Goal: Information Seeking & Learning: Learn about a topic

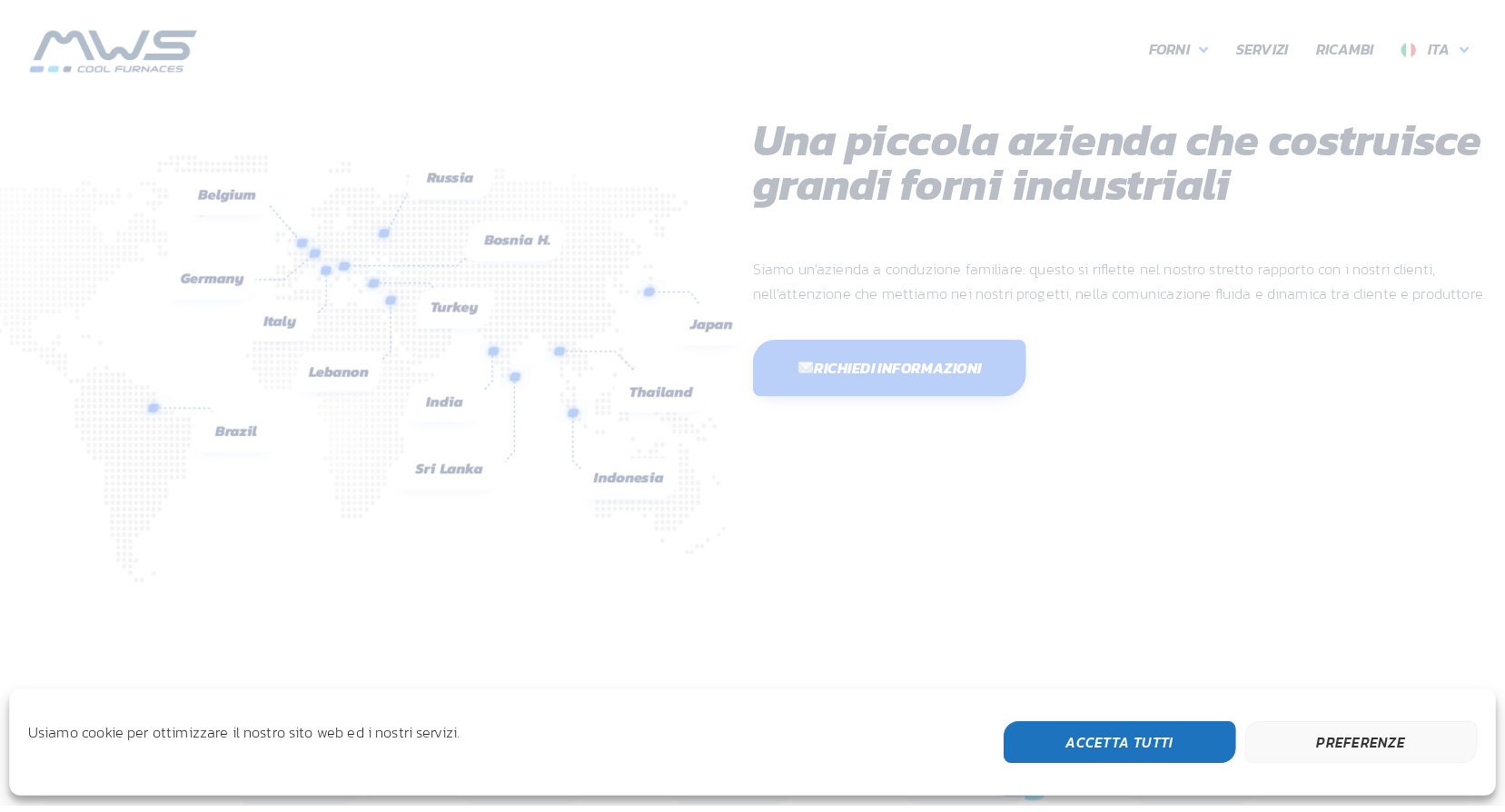
scroll to position [484, 1090]
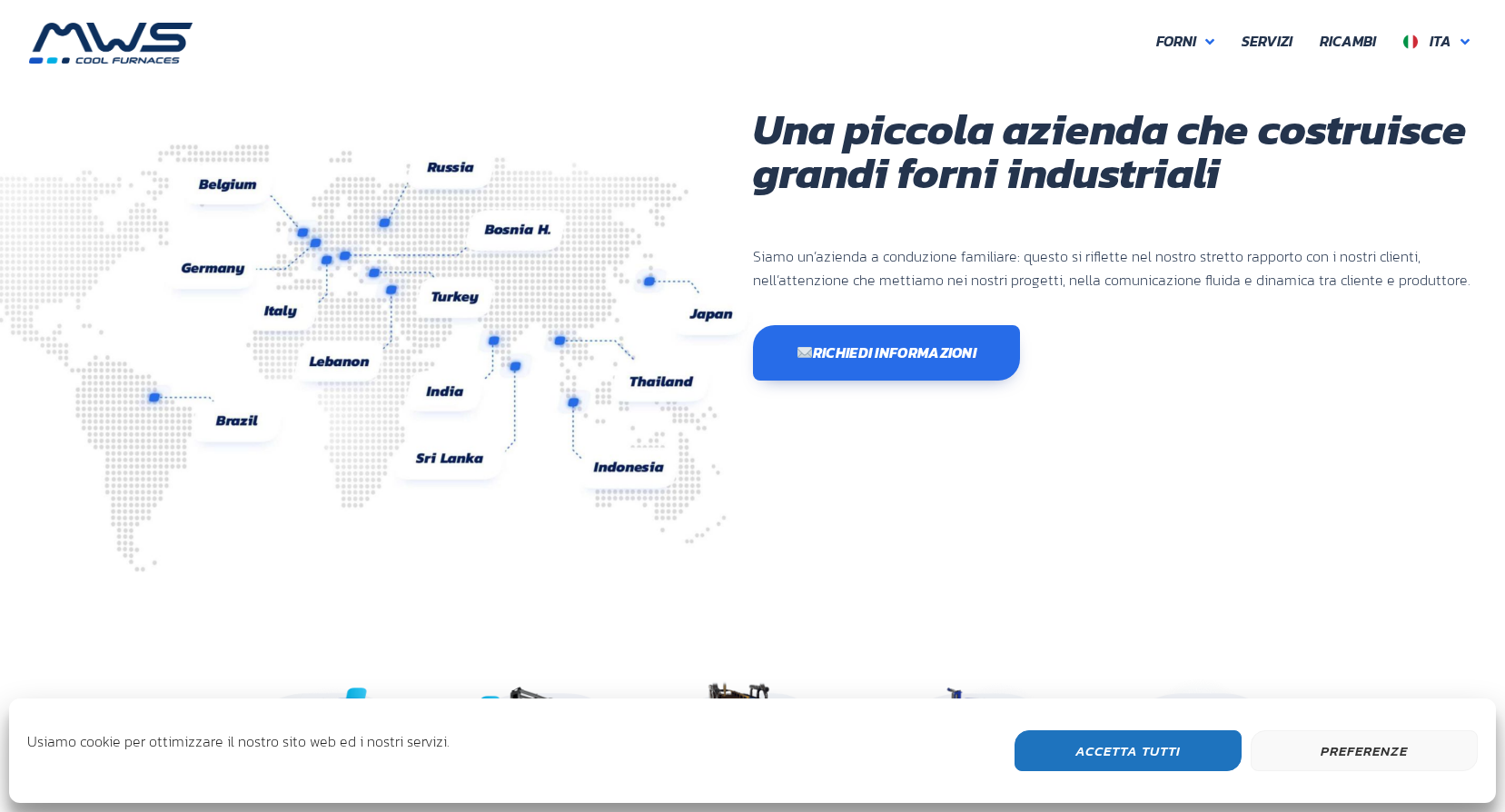
click at [1176, 737] on button "Accetta Tutti" at bounding box center [1128, 750] width 227 height 41
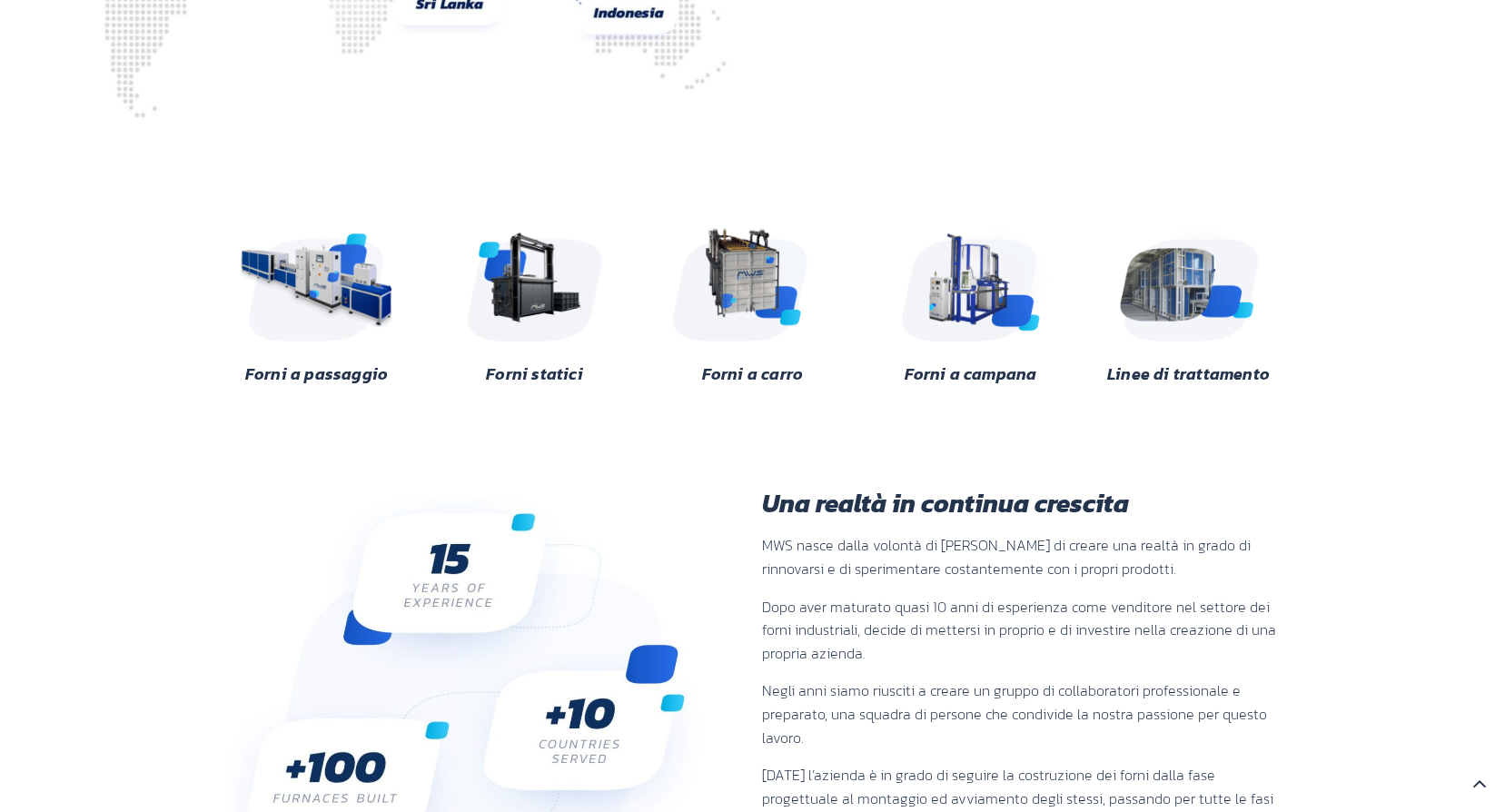
scroll to position [545, 0]
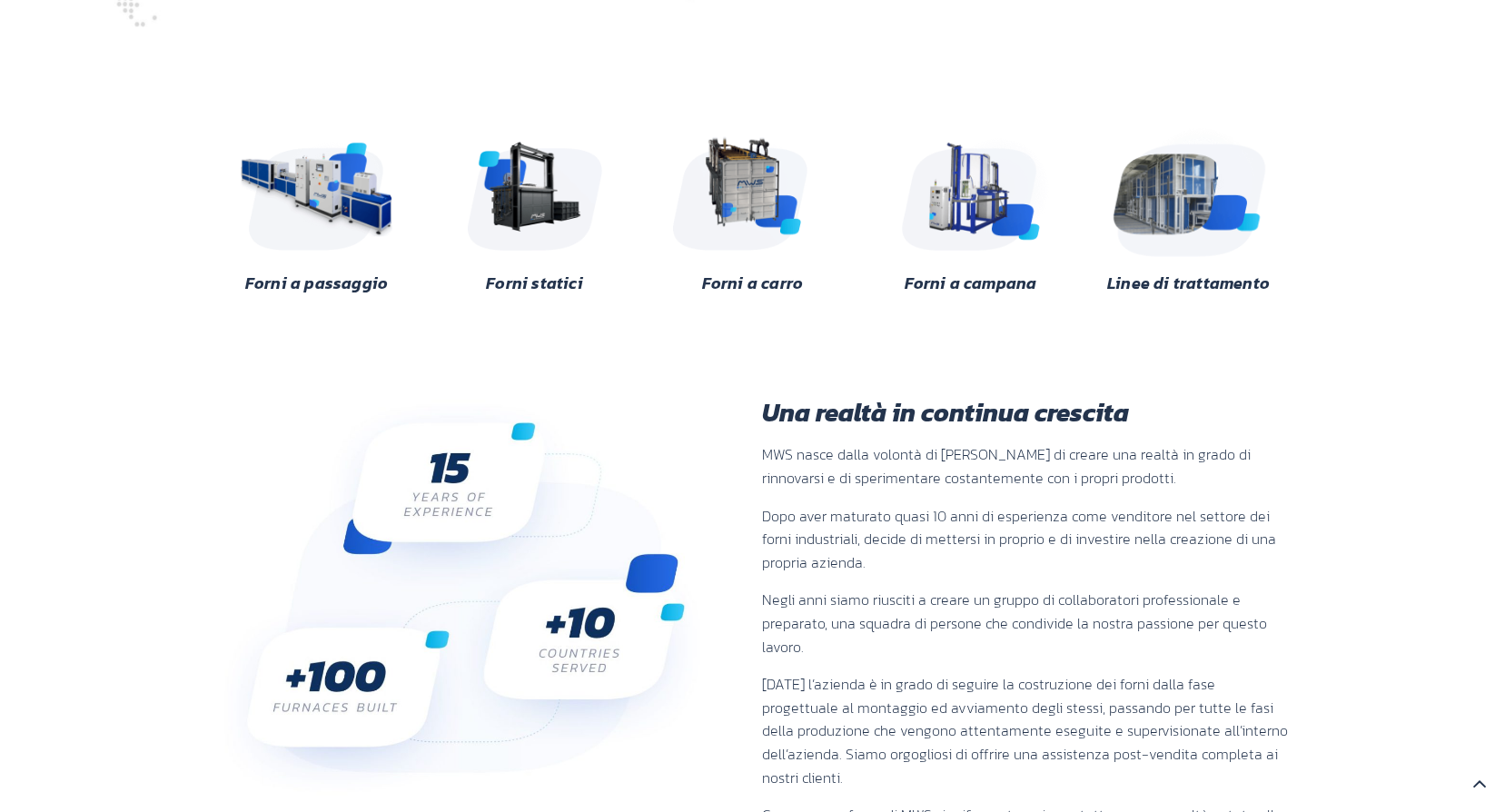
click at [1158, 211] on img at bounding box center [1188, 190] width 176 height 131
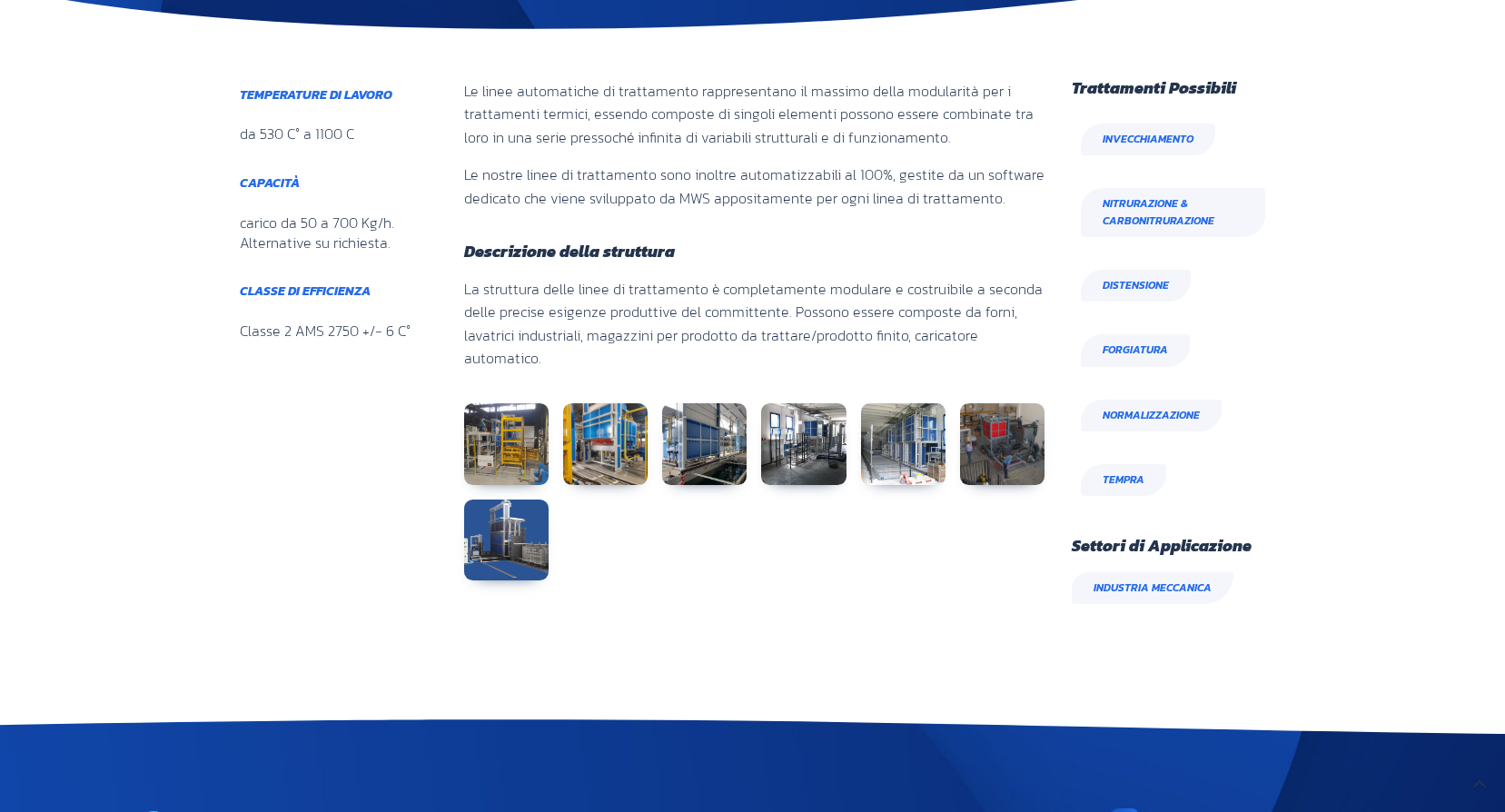
scroll to position [545, 0]
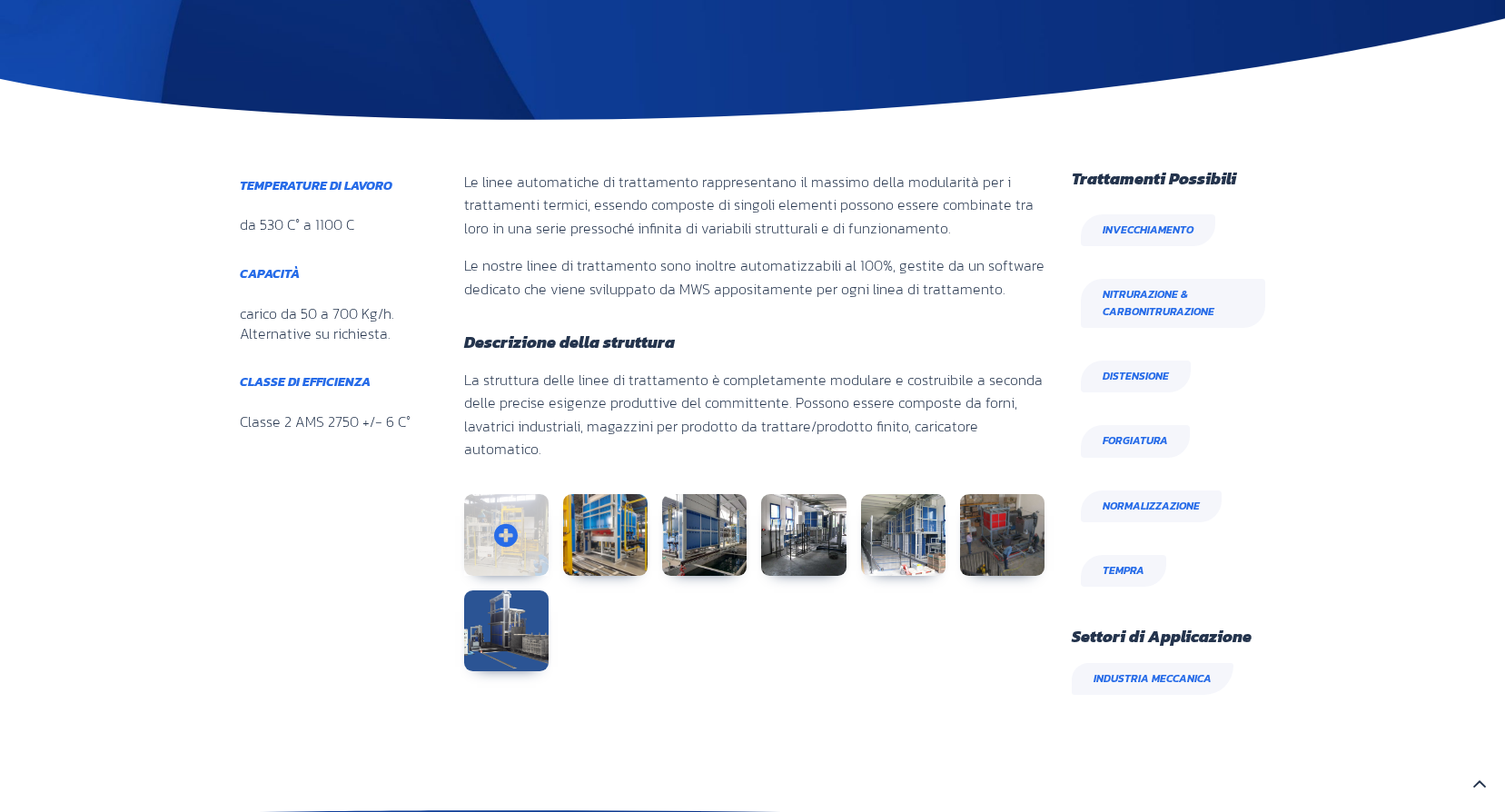
click at [515, 494] on link at bounding box center [505, 535] width 85 height 82
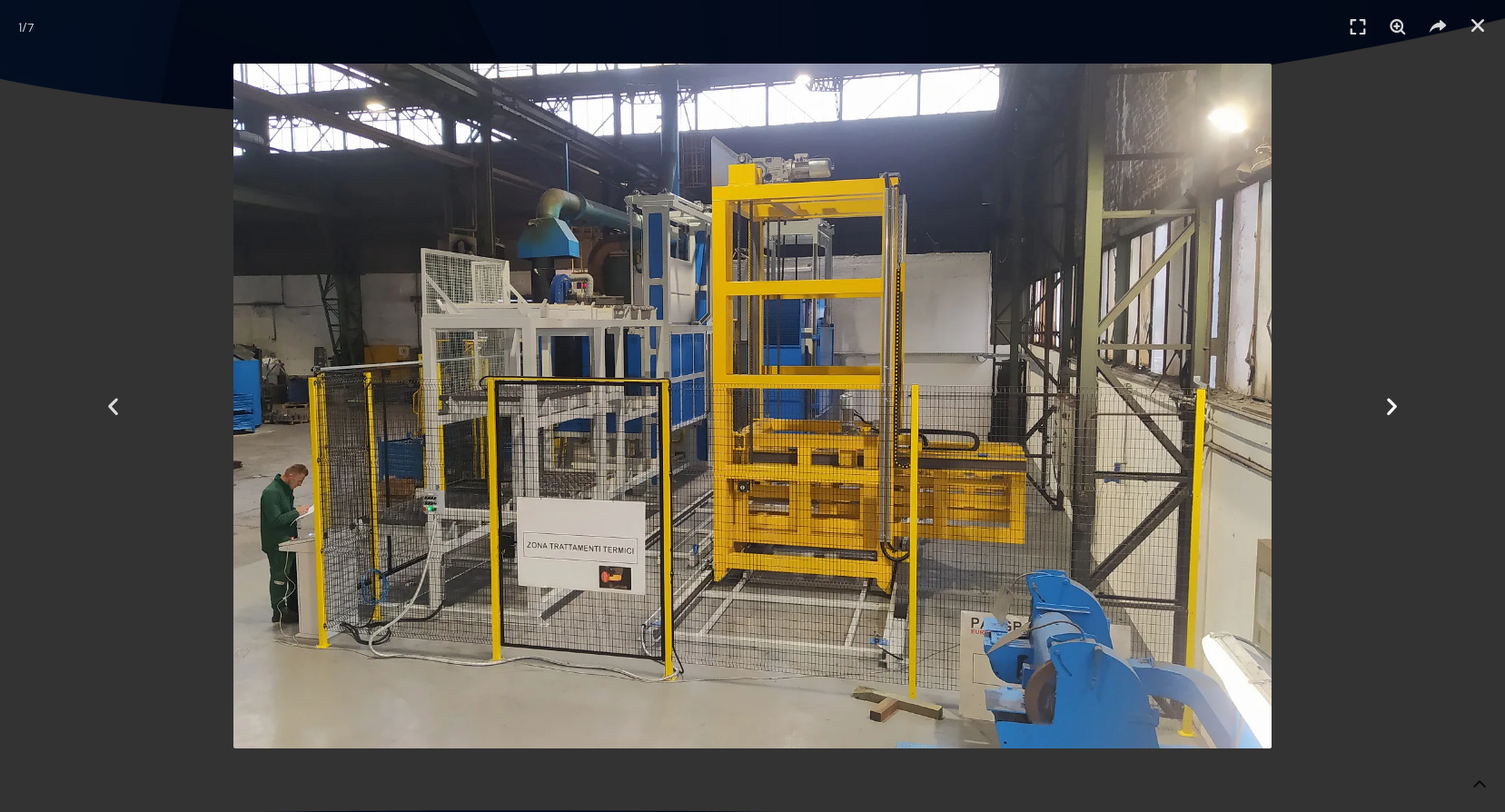
click at [1391, 406] on icon "Next slide" at bounding box center [1392, 406] width 23 height 23
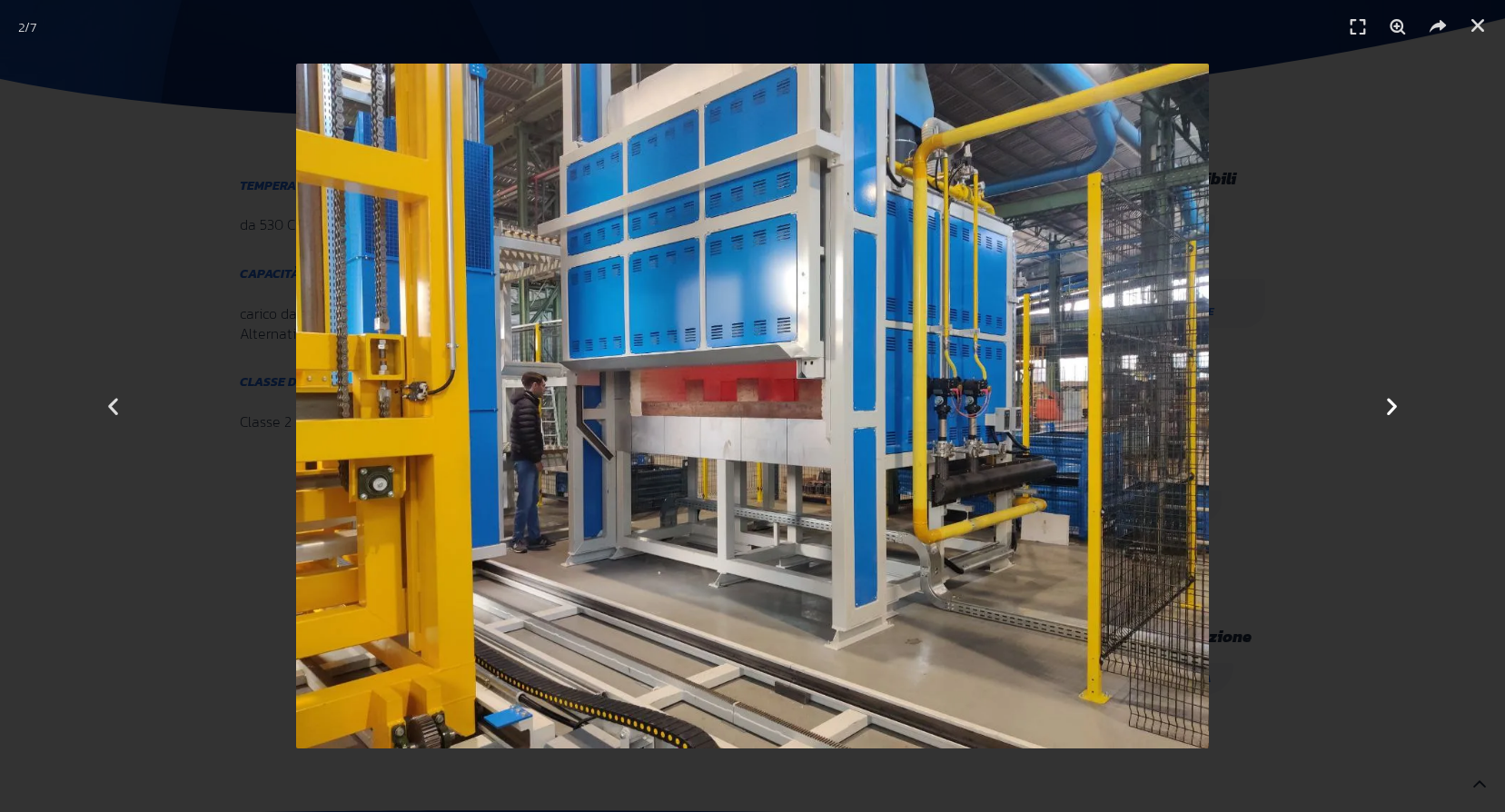
click at [1391, 406] on icon "Next slide" at bounding box center [1392, 406] width 23 height 23
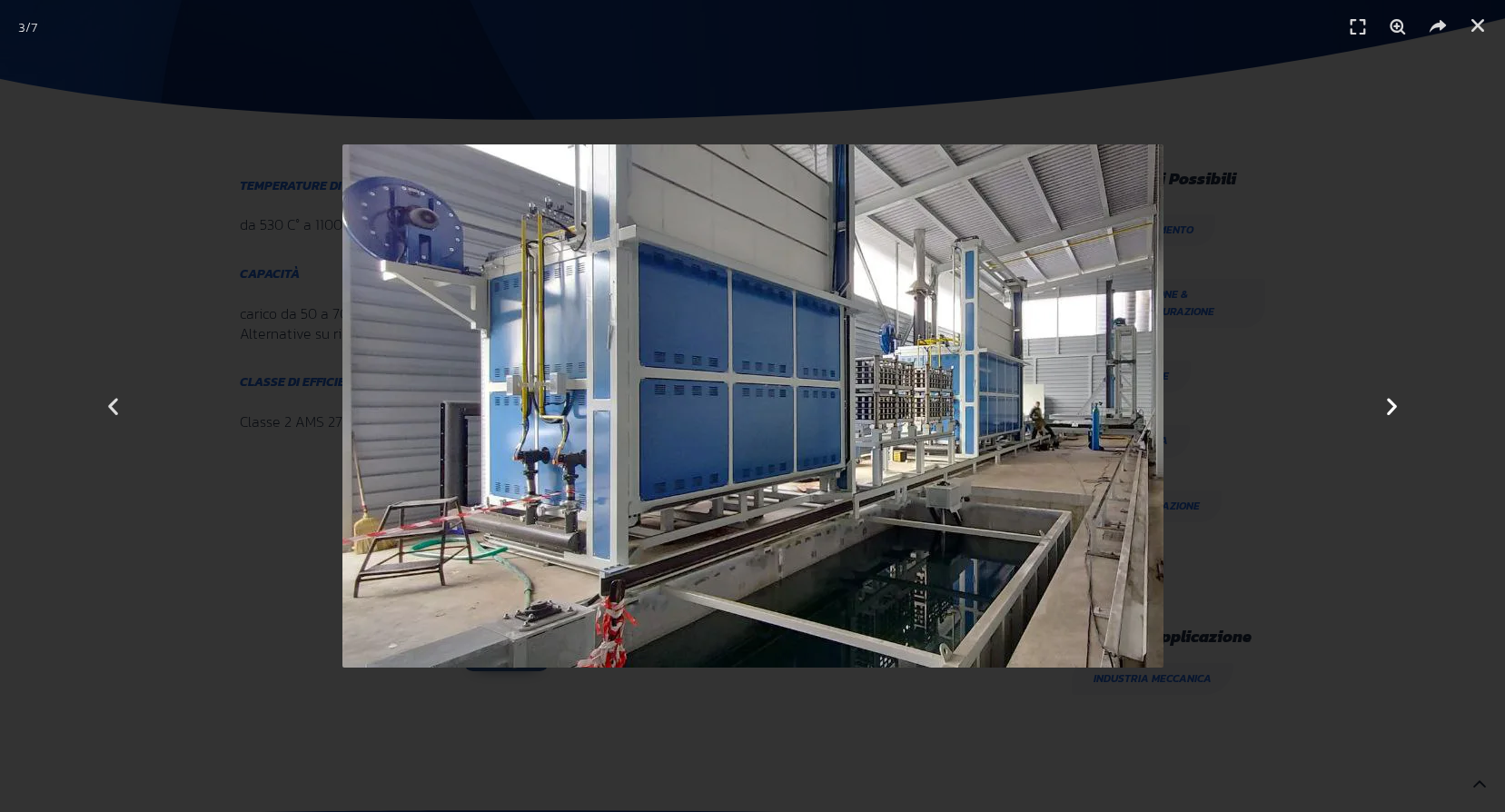
click at [1391, 406] on icon "Next slide" at bounding box center [1392, 406] width 23 height 23
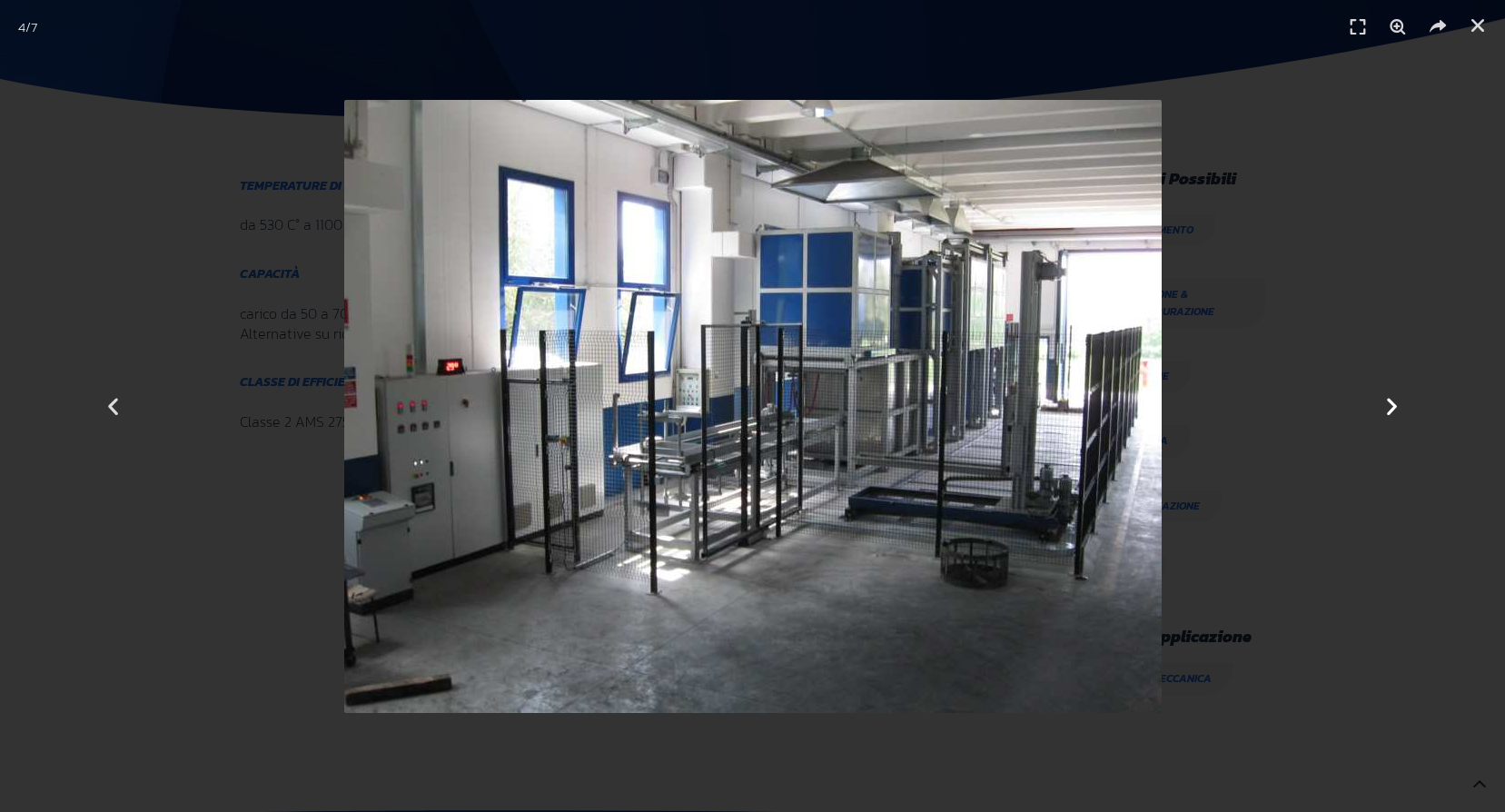
click at [1391, 406] on icon "Next slide" at bounding box center [1392, 406] width 23 height 23
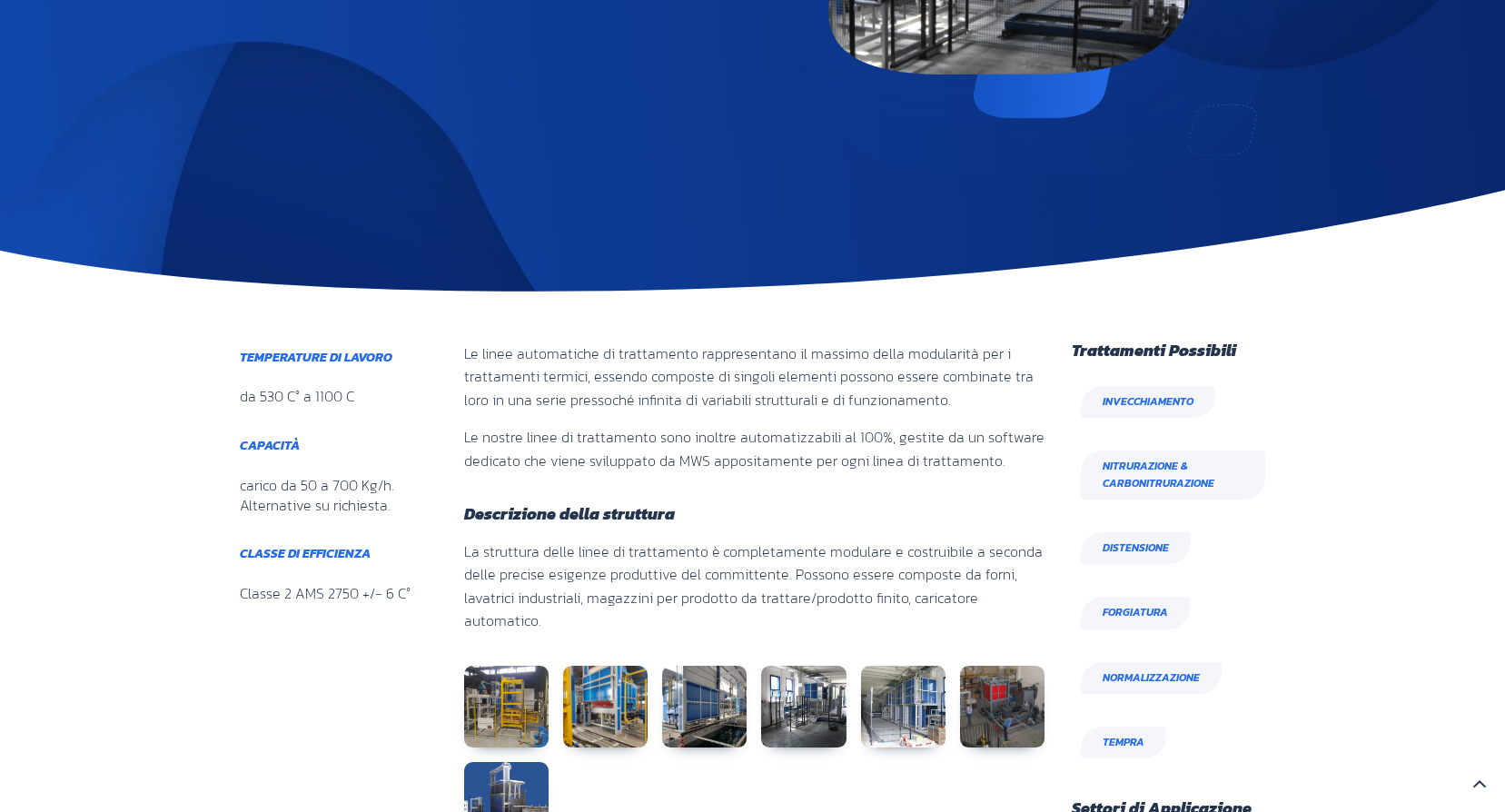
scroll to position [364, 0]
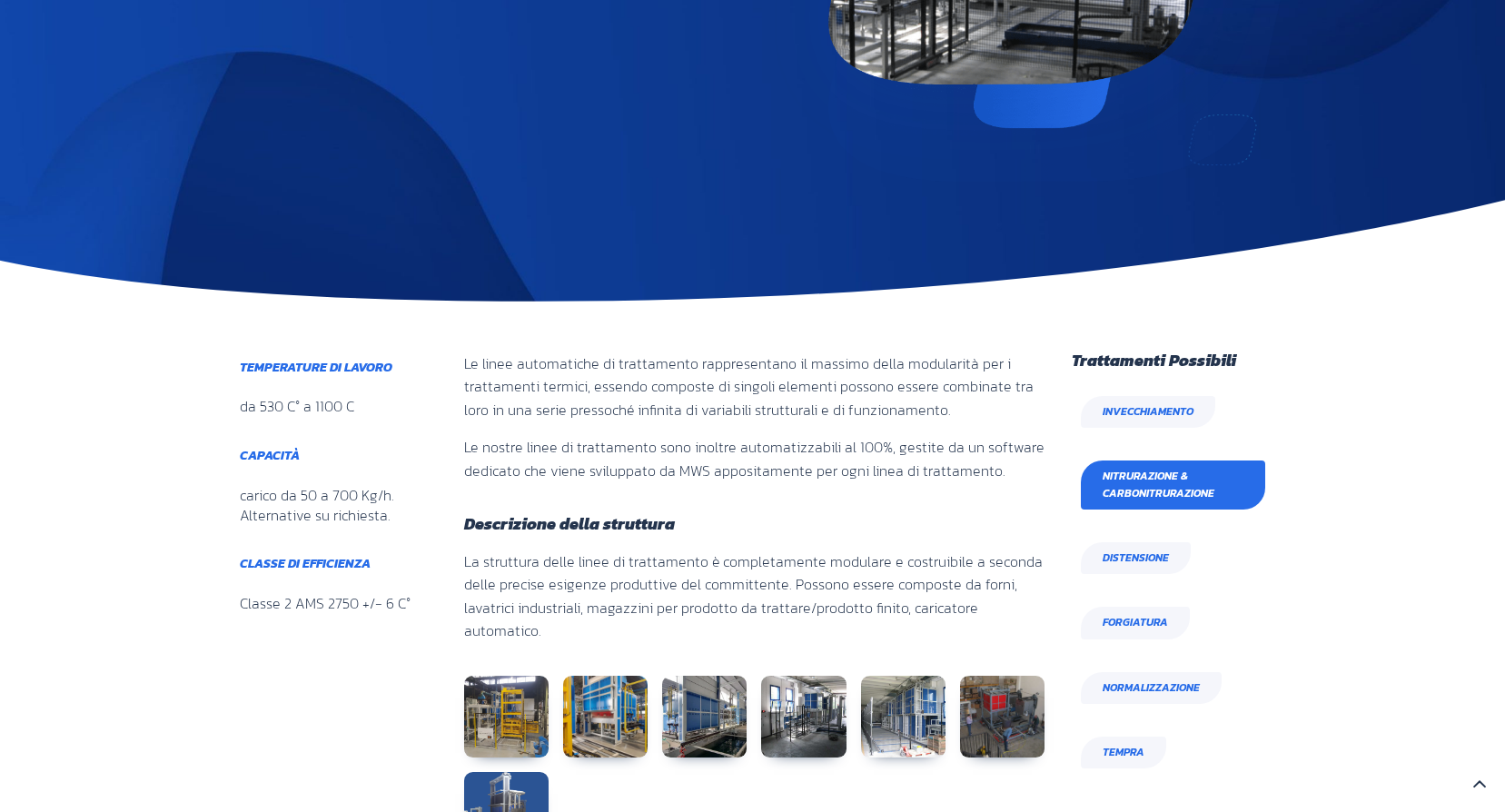
click at [1203, 490] on span "Nitrurazione & Carbonitrurazione" at bounding box center [1173, 485] width 141 height 34
click at [1160, 481] on span "Nitrurazione & Carbonitrurazione" at bounding box center [1173, 485] width 141 height 34
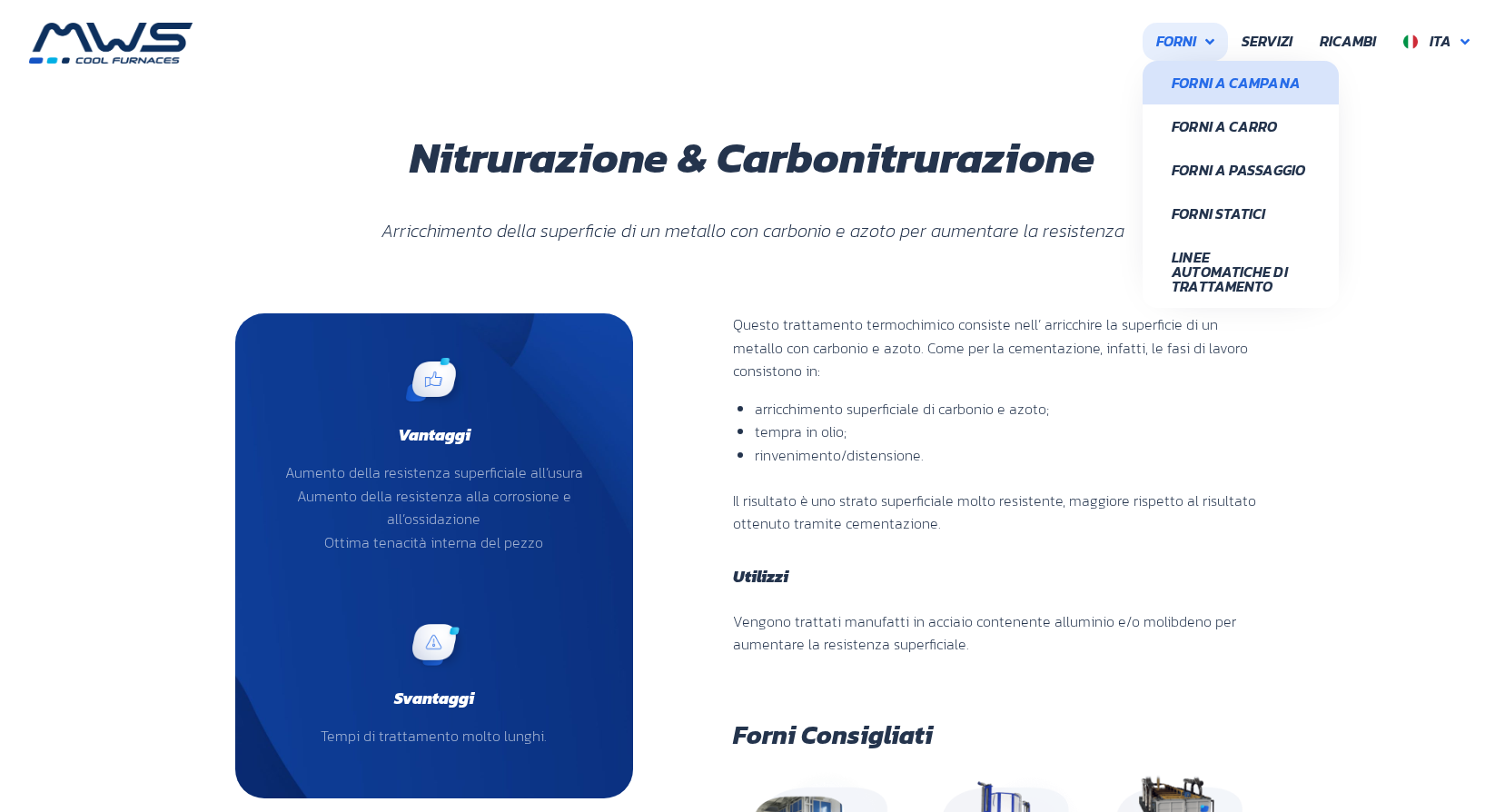
click at [1208, 81] on span "Forni a Campana" at bounding box center [1240, 82] width 138 height 14
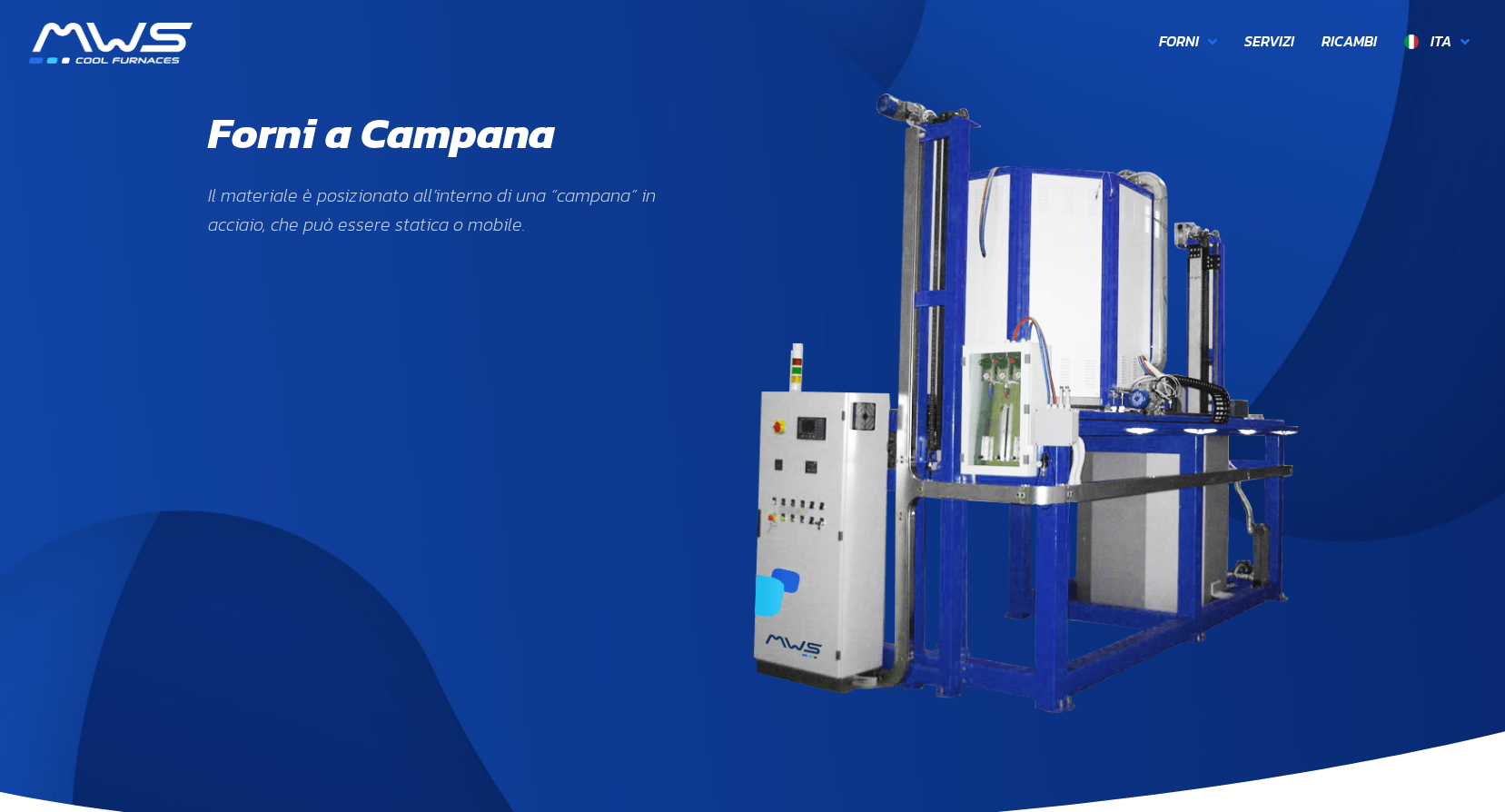
click at [142, 49] on img at bounding box center [111, 43] width 164 height 41
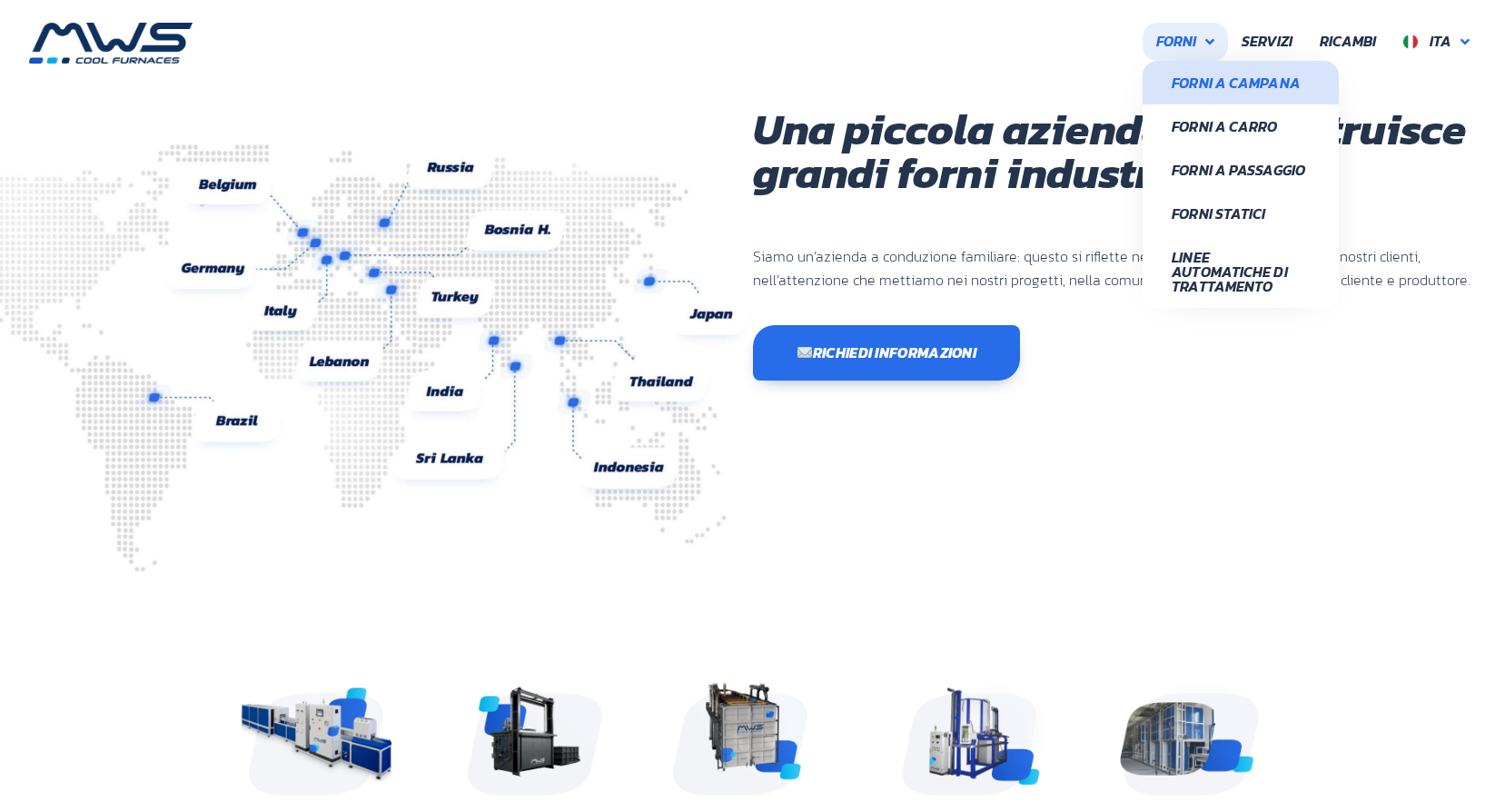
click at [1206, 89] on span "Forni a Campana" at bounding box center [1240, 82] width 138 height 14
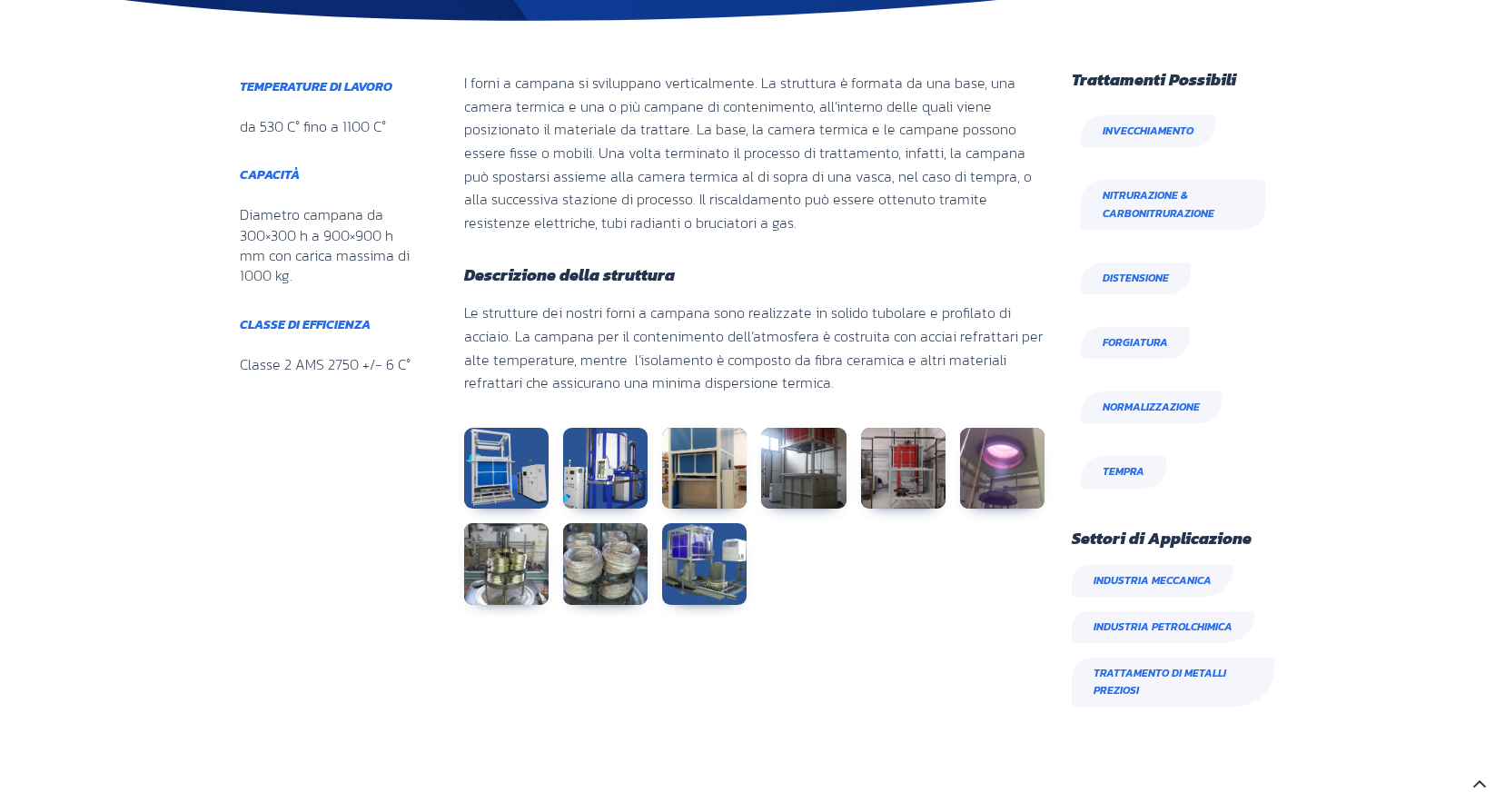
scroll to position [818, 0]
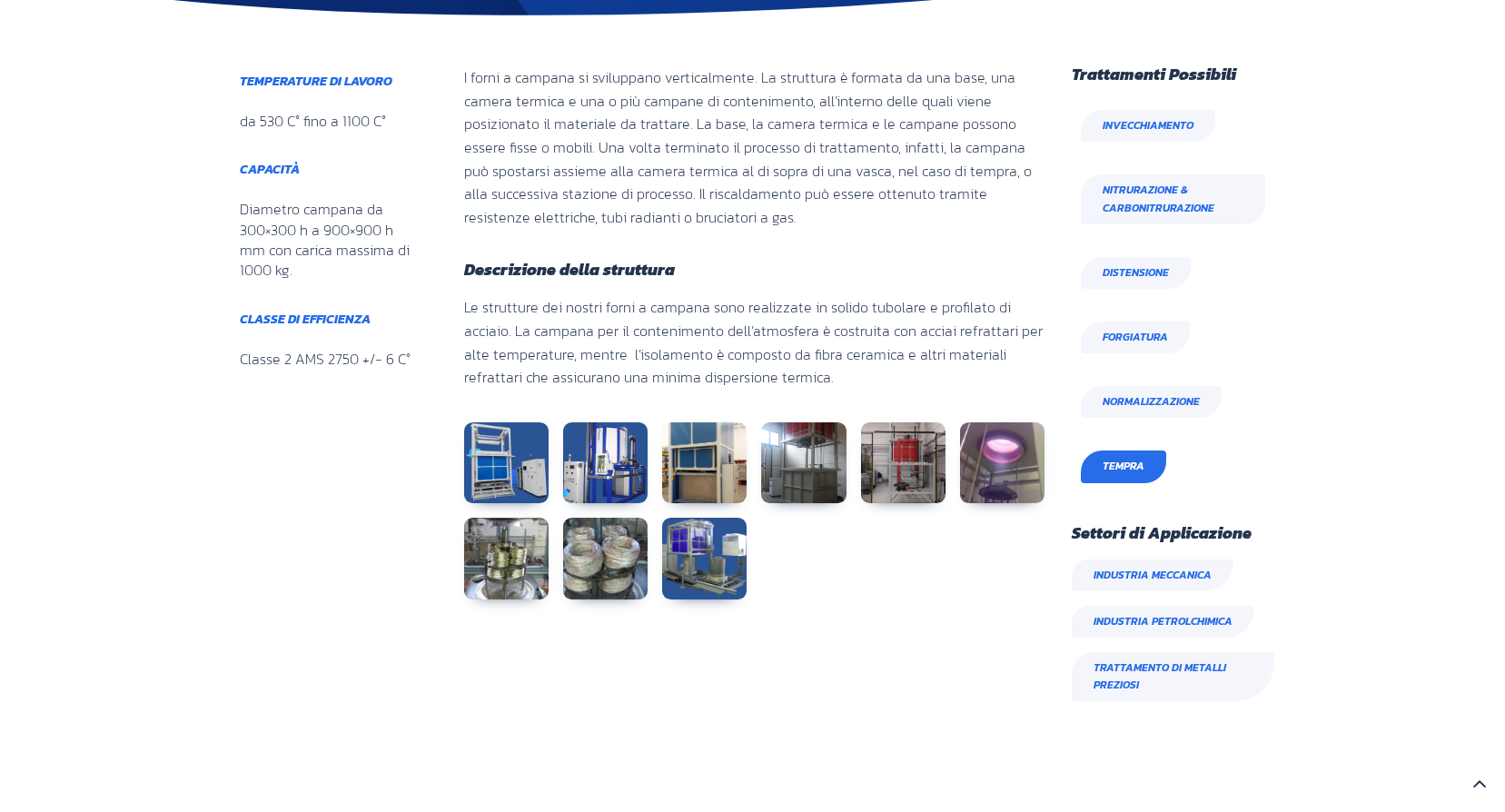
click at [1113, 468] on span "Tempra" at bounding box center [1123, 466] width 42 height 17
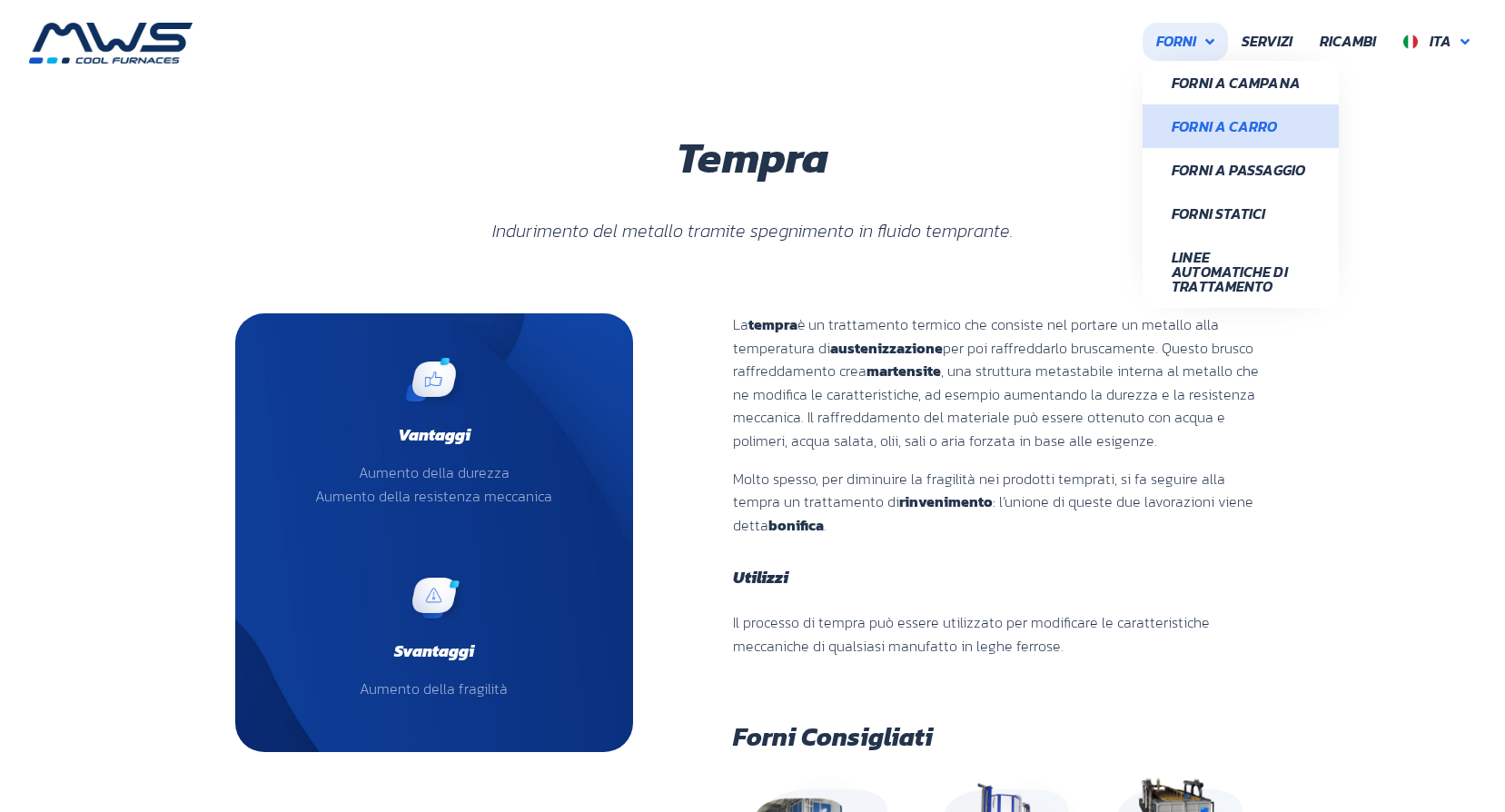
click at [1179, 123] on span "Forni a Carro" at bounding box center [1240, 126] width 138 height 14
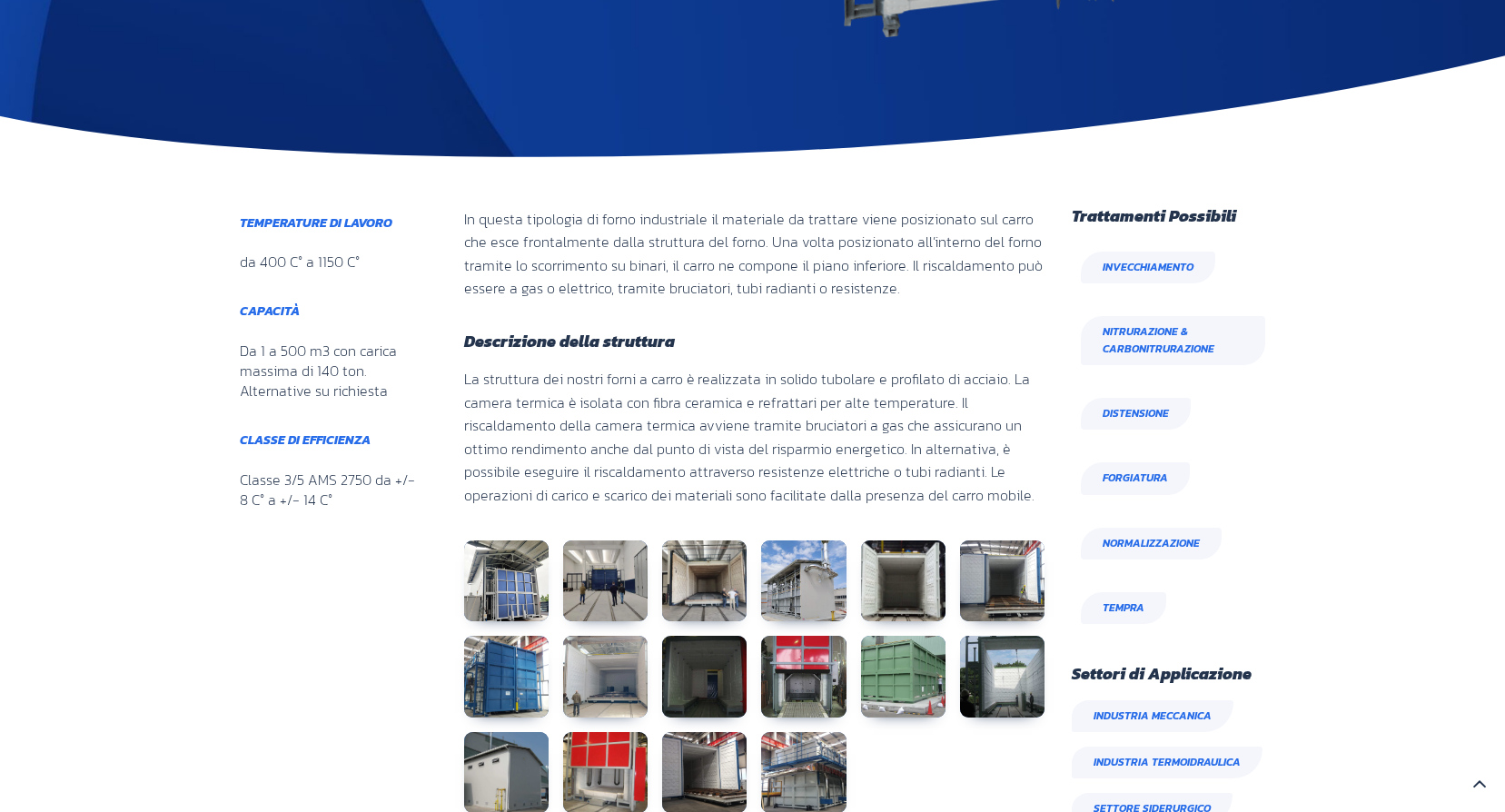
scroll to position [818, 0]
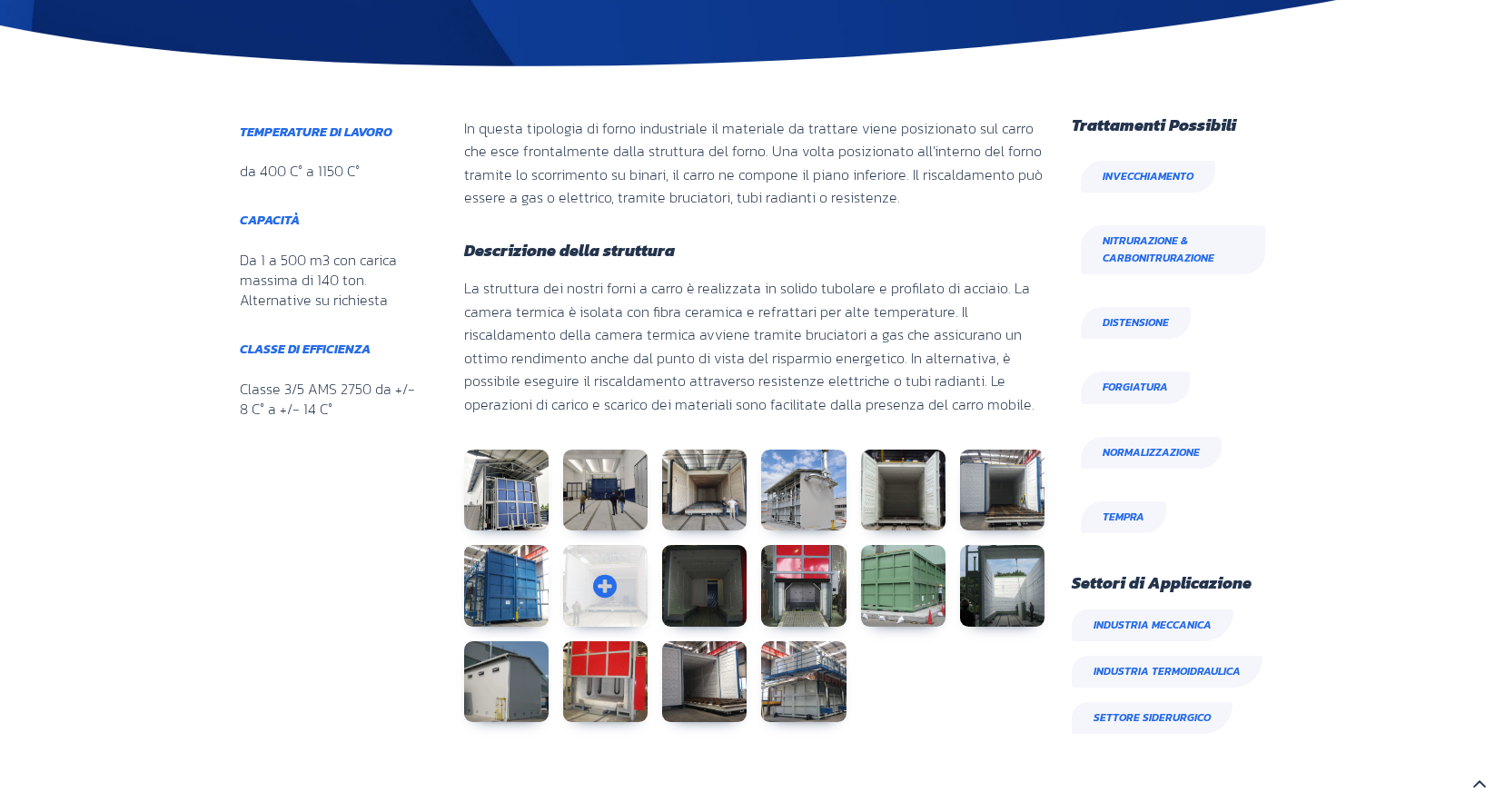
click at [604, 571] on link at bounding box center [604, 585] width 85 height 82
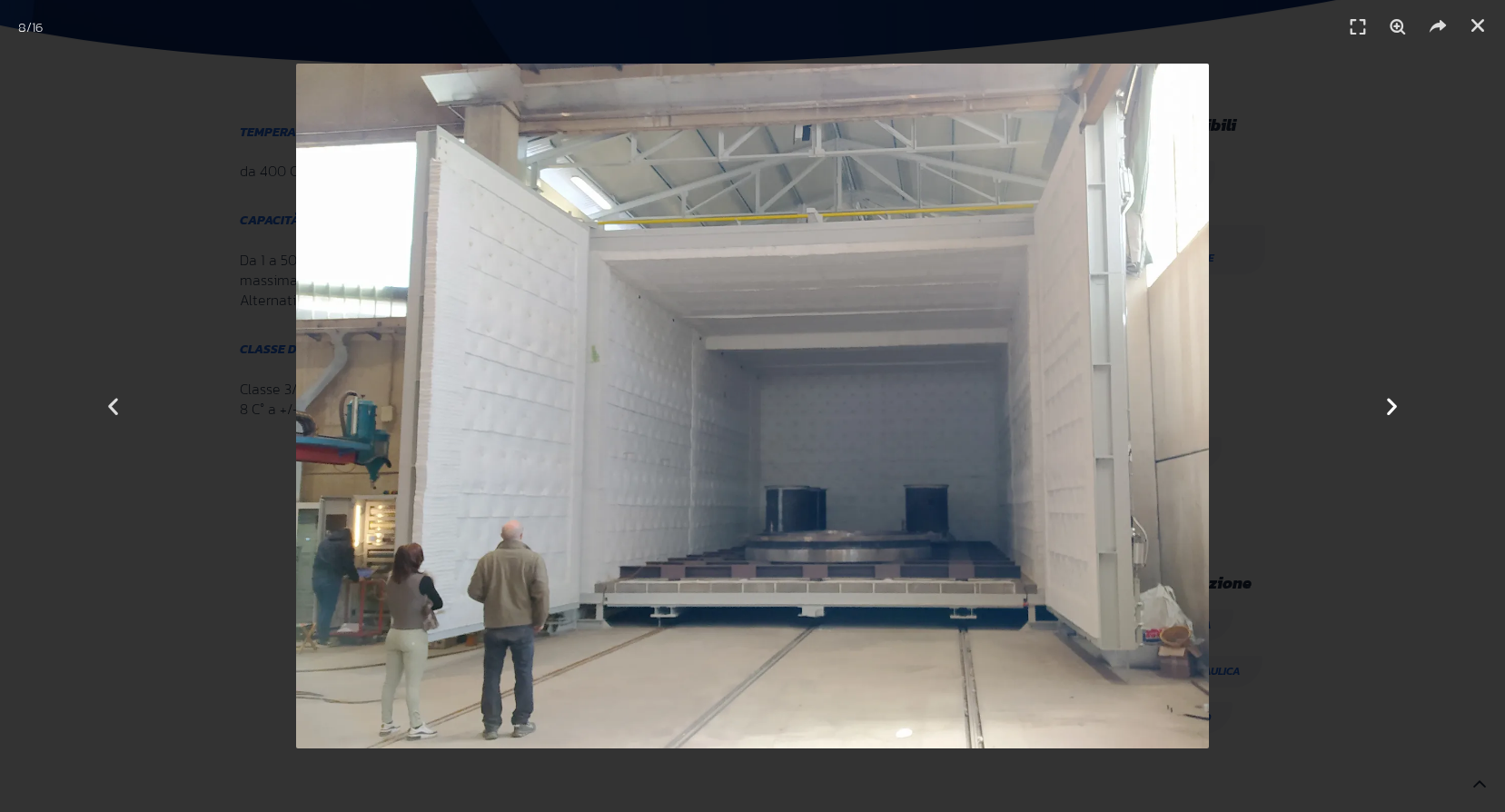
click at [1393, 399] on icon "Next slide" at bounding box center [1392, 406] width 23 height 23
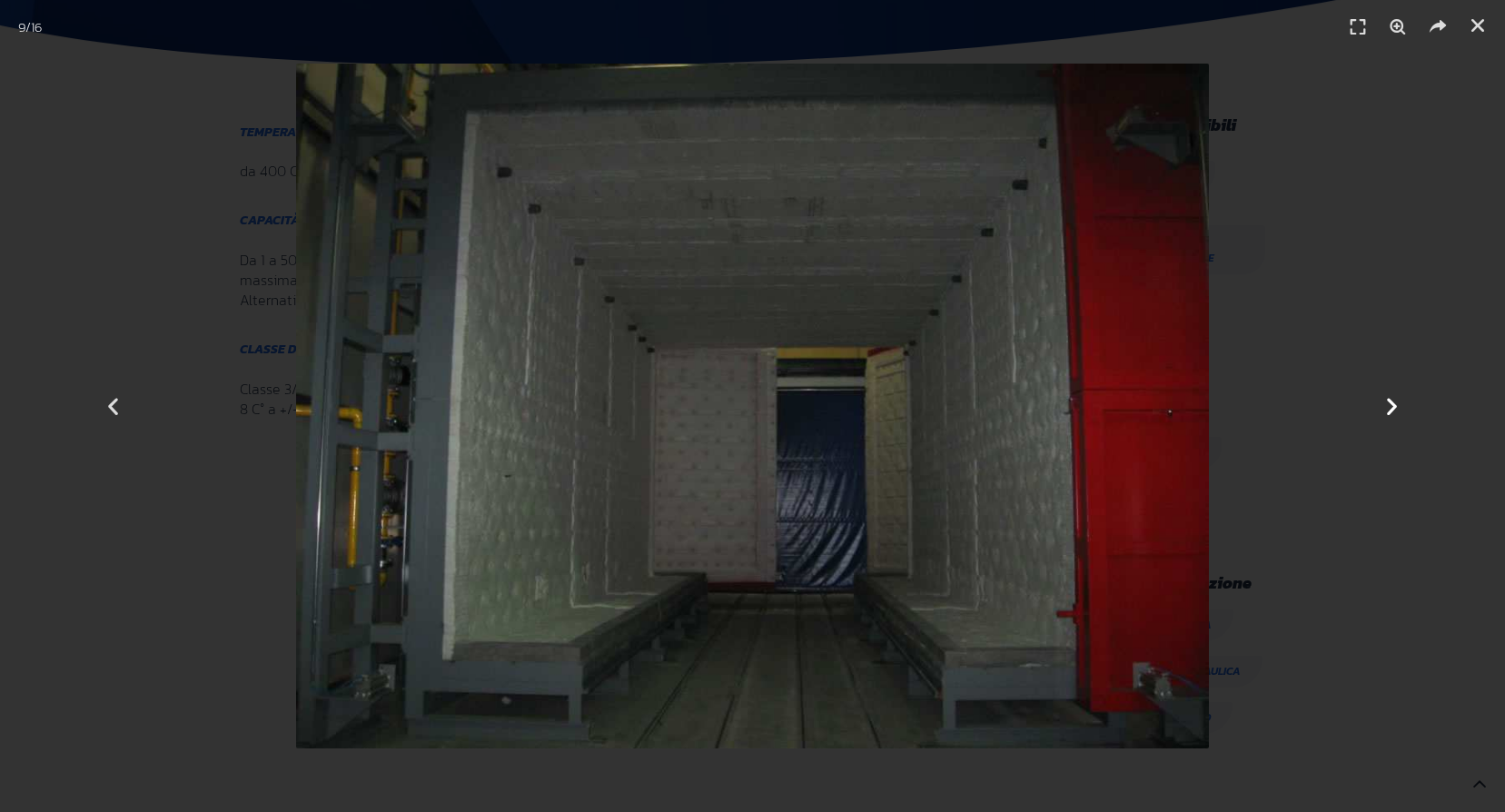
click at [1393, 399] on icon "Next slide" at bounding box center [1392, 406] width 23 height 23
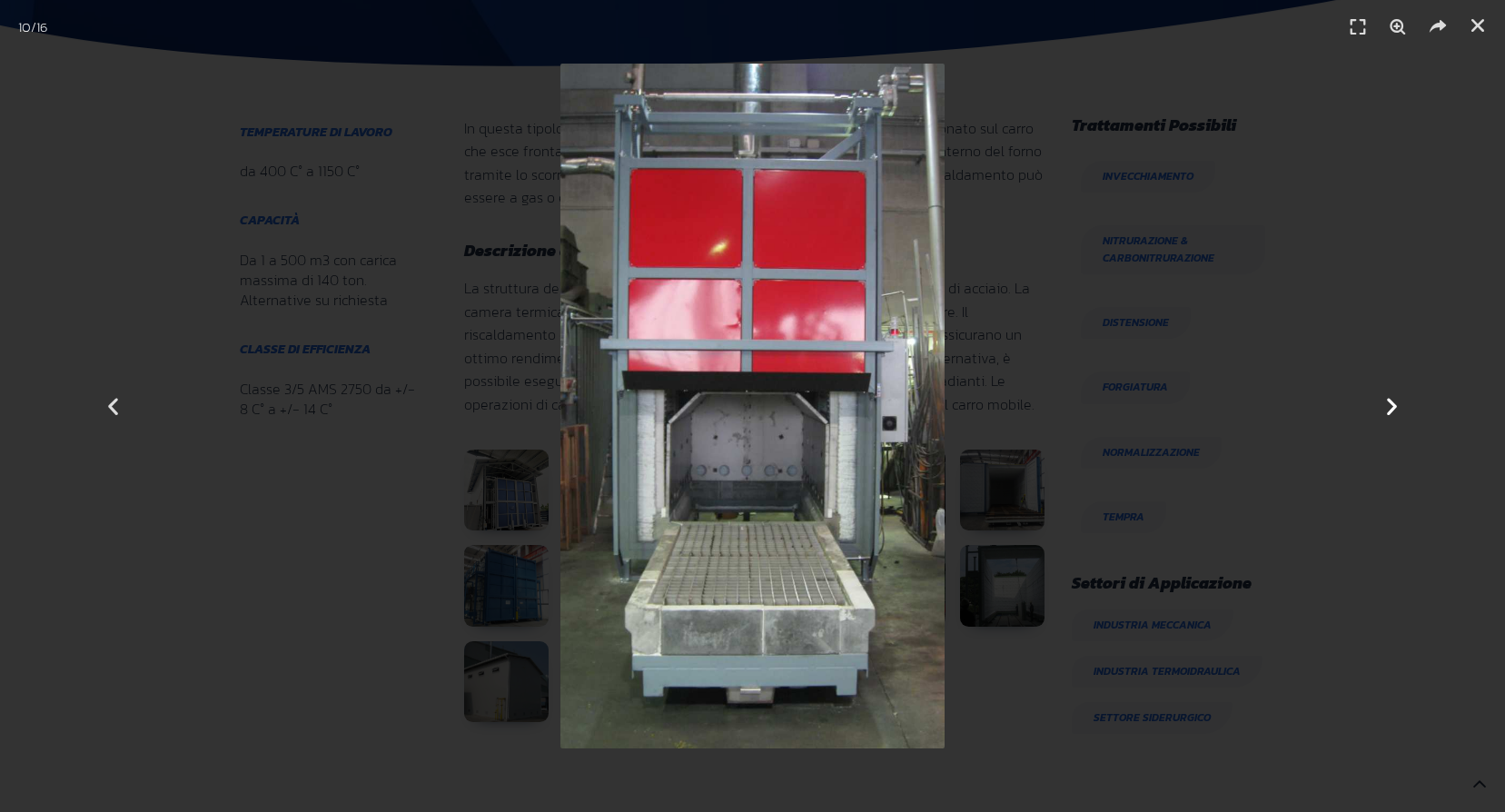
click at [1393, 399] on icon "Next slide" at bounding box center [1392, 406] width 23 height 23
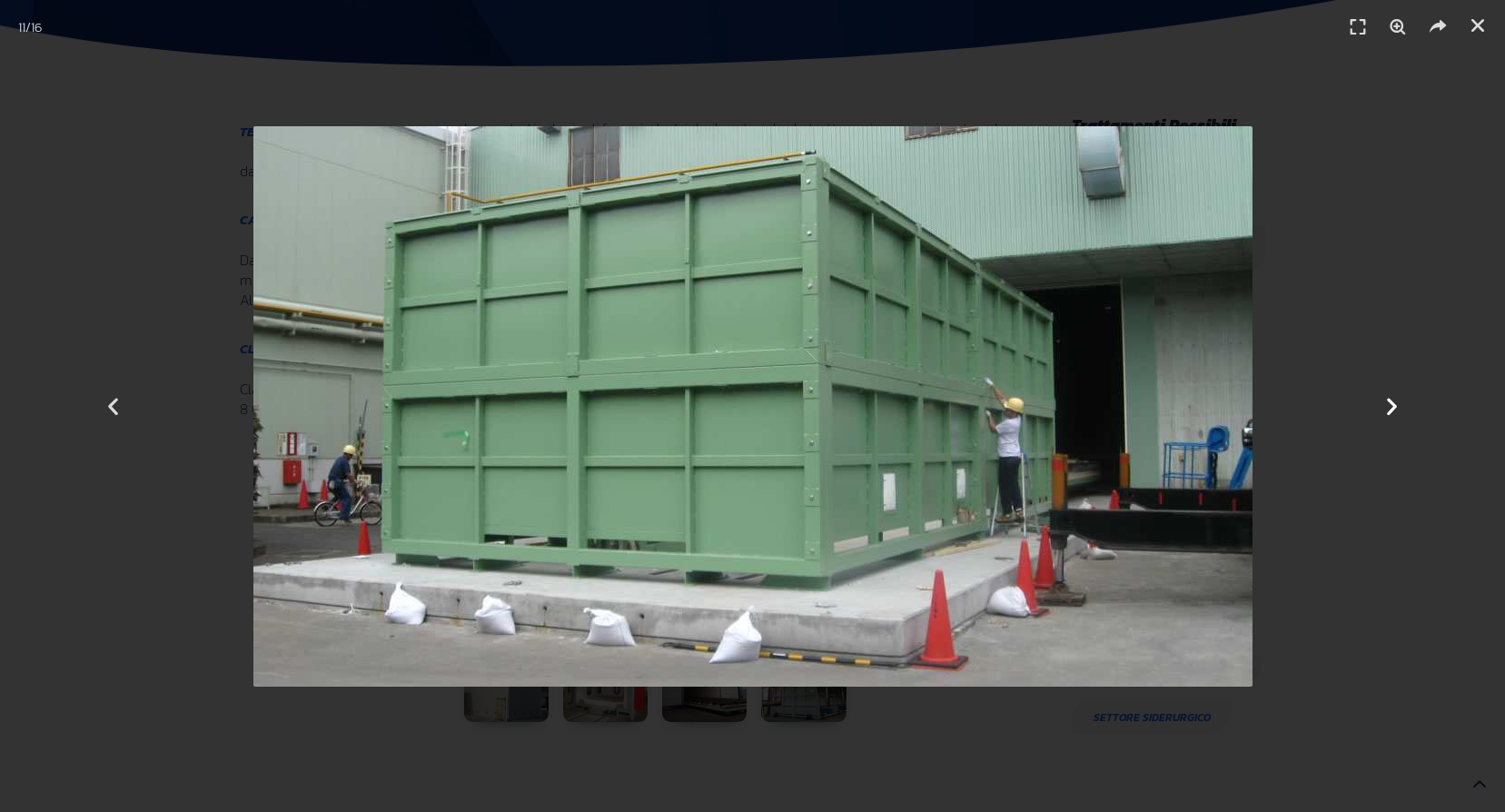
click at [1393, 399] on icon "Next slide" at bounding box center [1392, 406] width 23 height 23
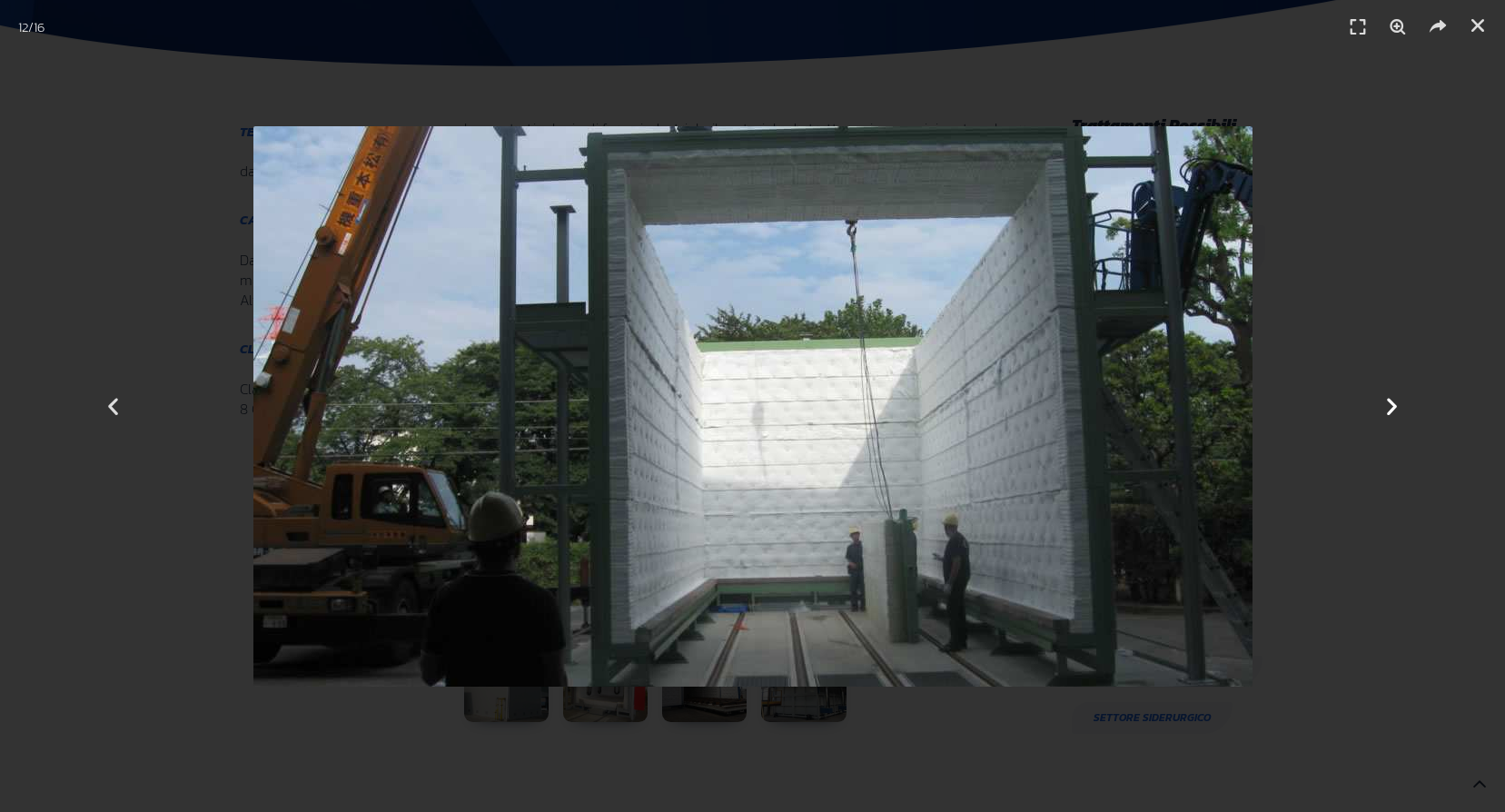
click at [1393, 399] on icon "Next slide" at bounding box center [1392, 406] width 23 height 23
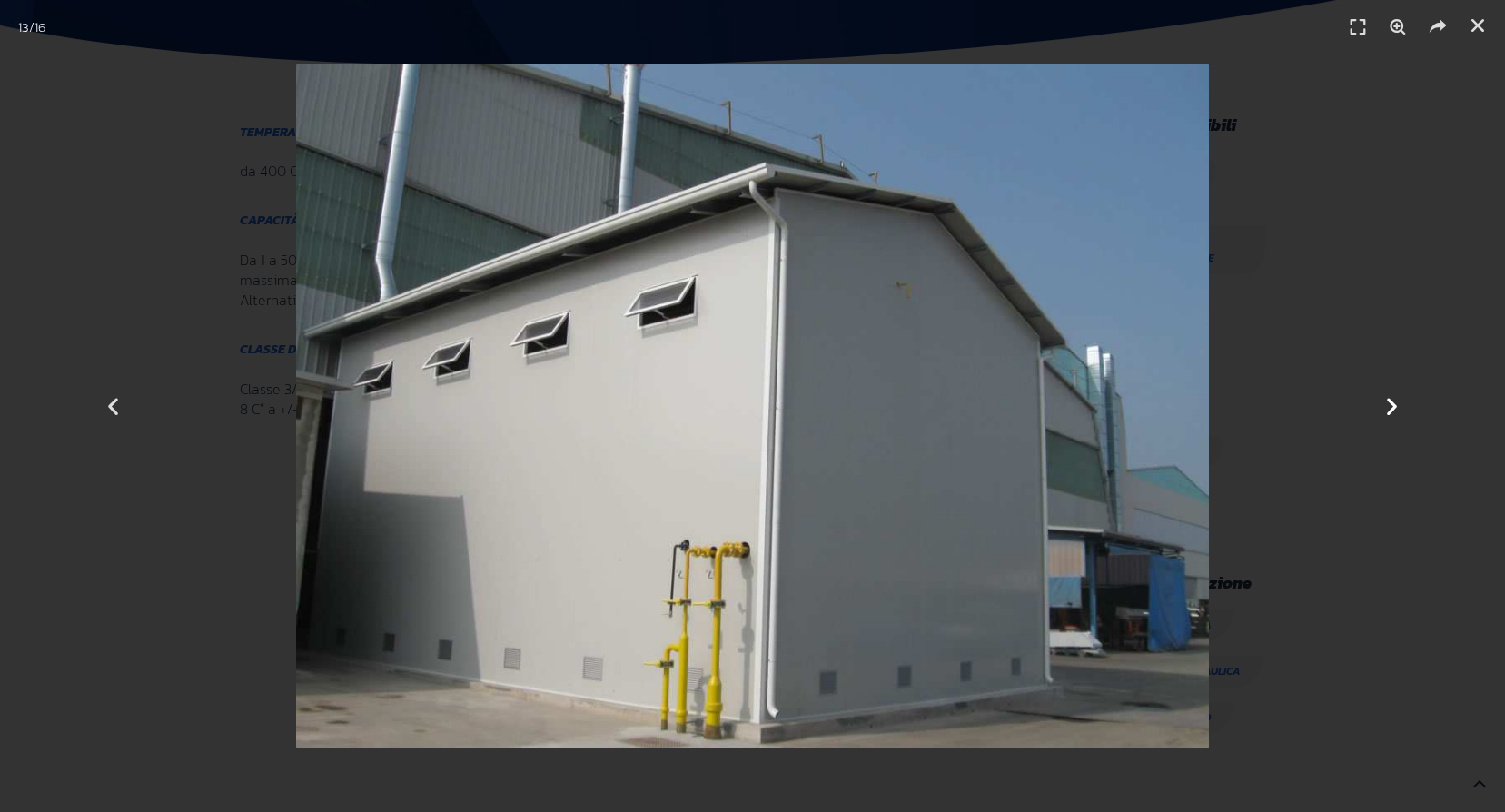
click at [1393, 399] on icon "Next slide" at bounding box center [1392, 406] width 23 height 23
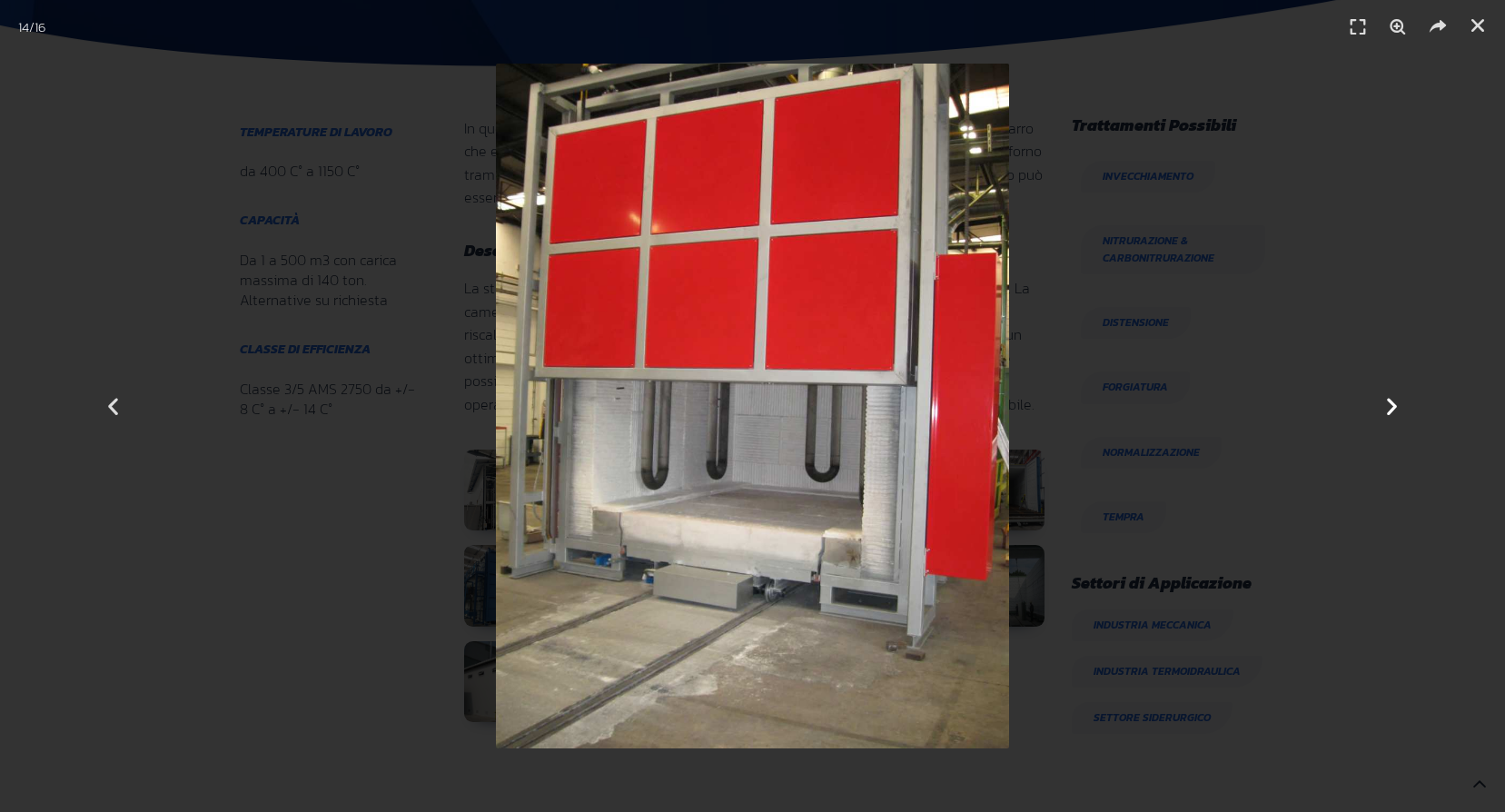
click at [1393, 399] on icon "Next slide" at bounding box center [1392, 406] width 23 height 23
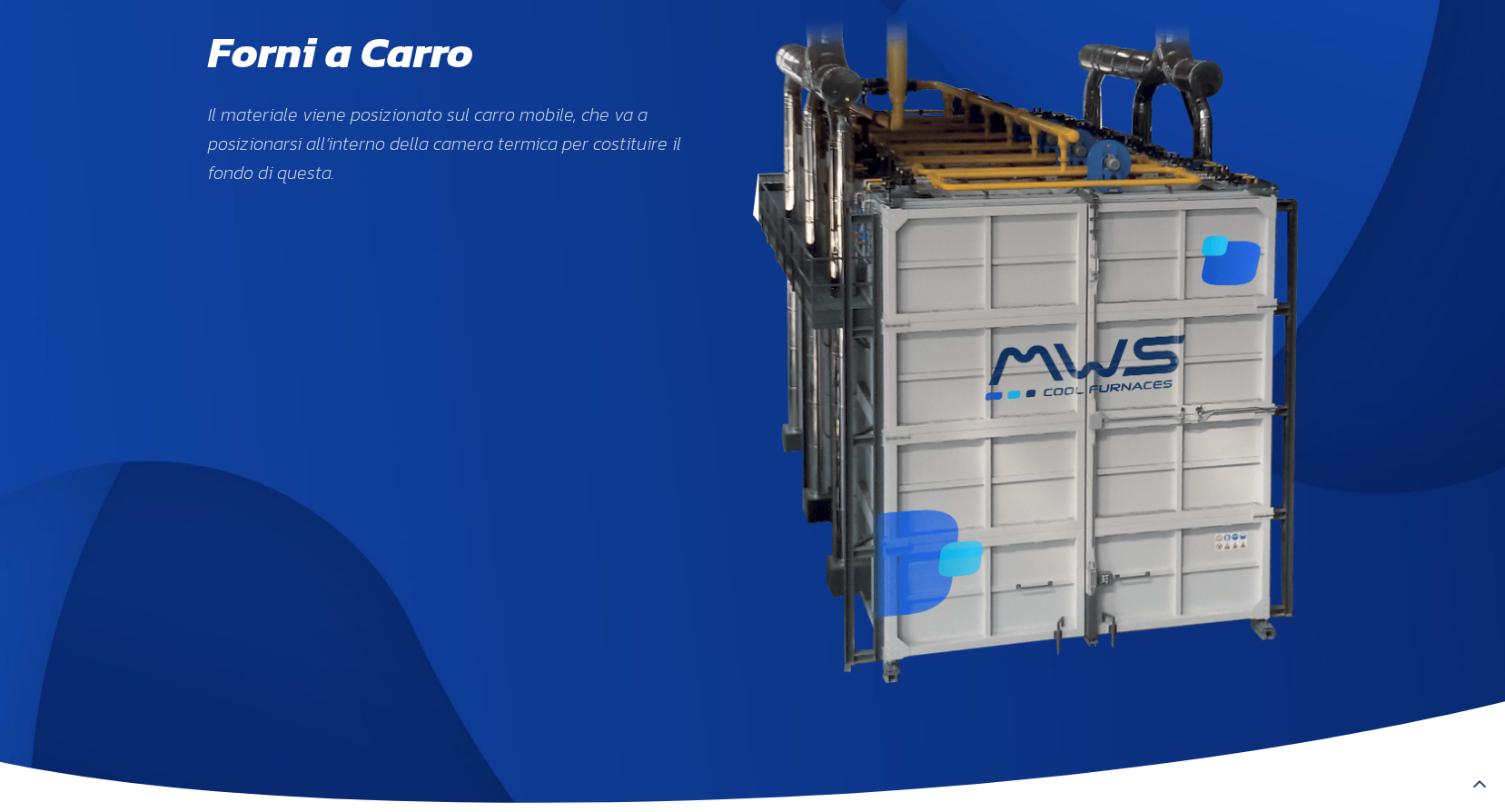
scroll to position [0, 0]
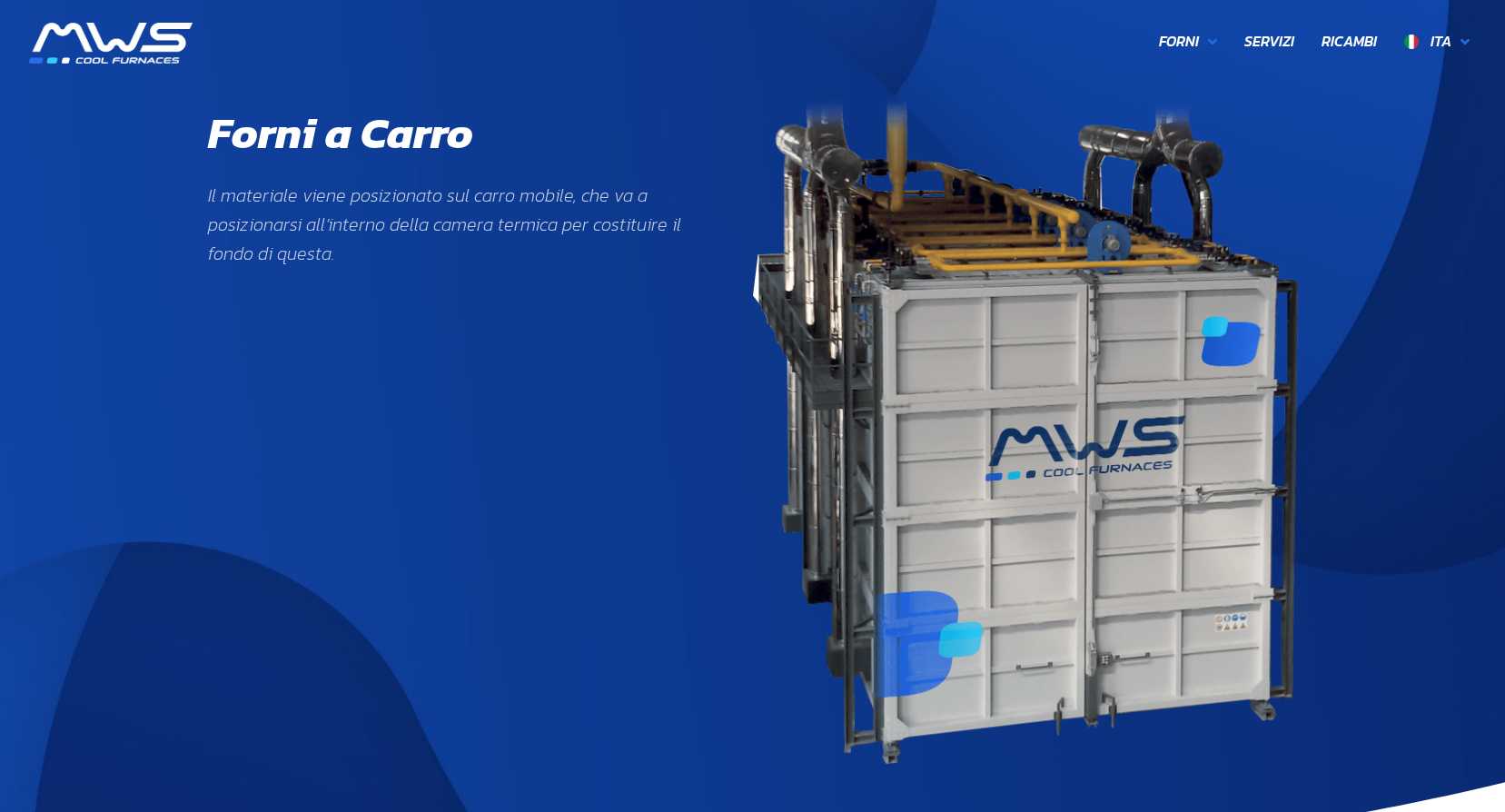
click at [138, 50] on img at bounding box center [111, 43] width 164 height 41
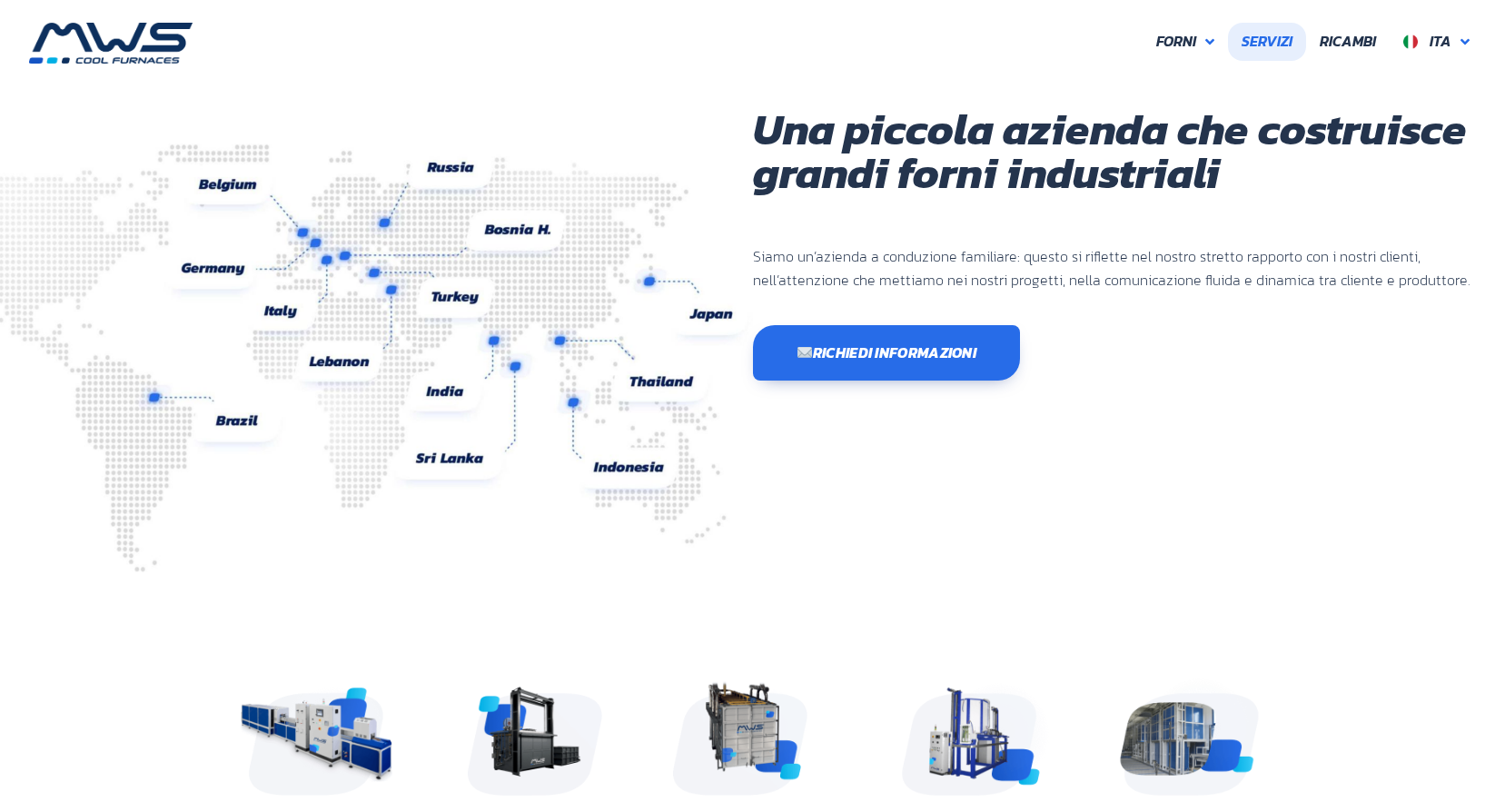
click at [1265, 36] on span "Servizi" at bounding box center [1266, 41] width 50 height 24
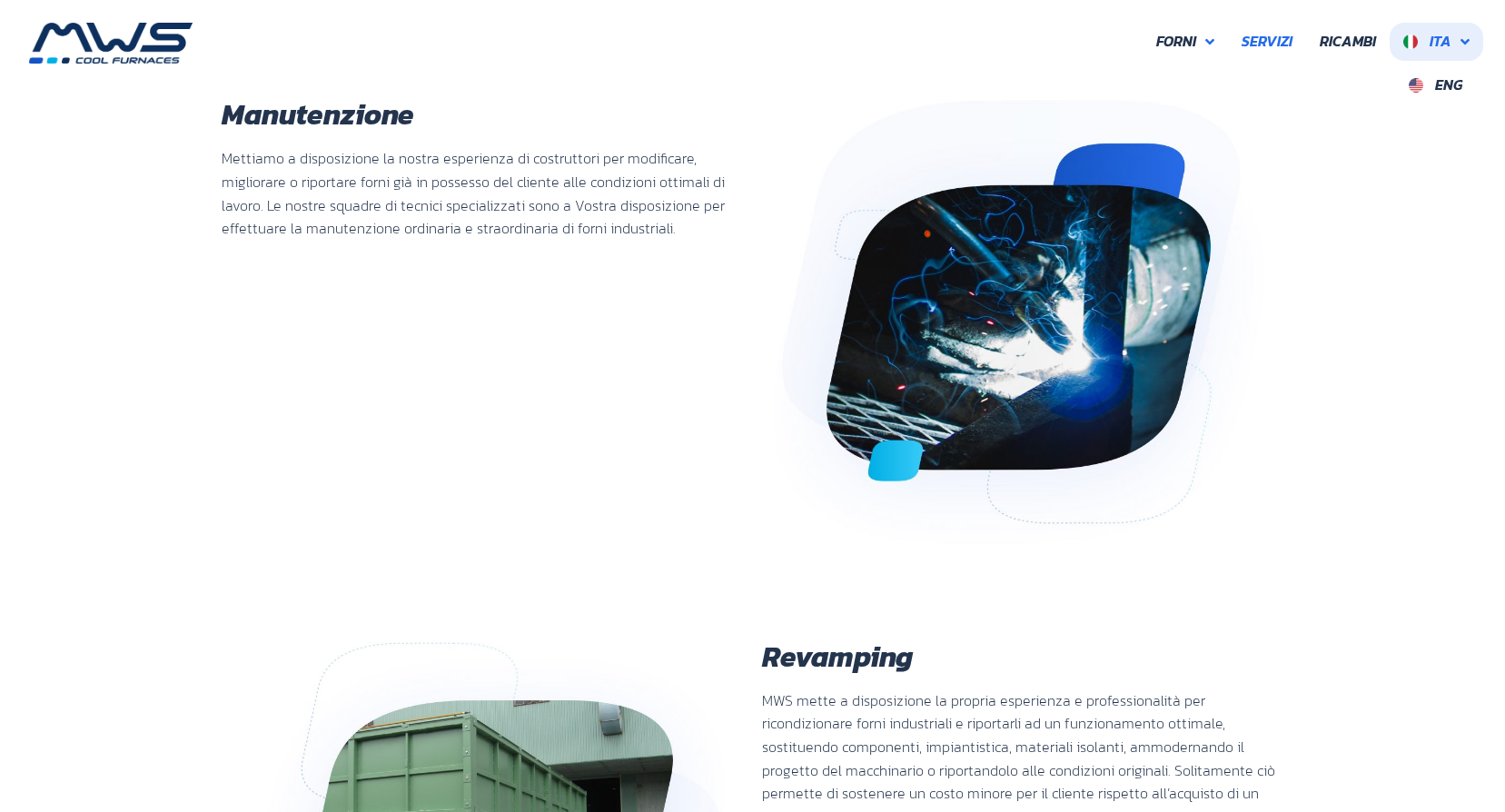
click at [1470, 43] on link "Ita" at bounding box center [1436, 42] width 93 height 38
click at [1345, 31] on span "Ricambi" at bounding box center [1347, 41] width 56 height 24
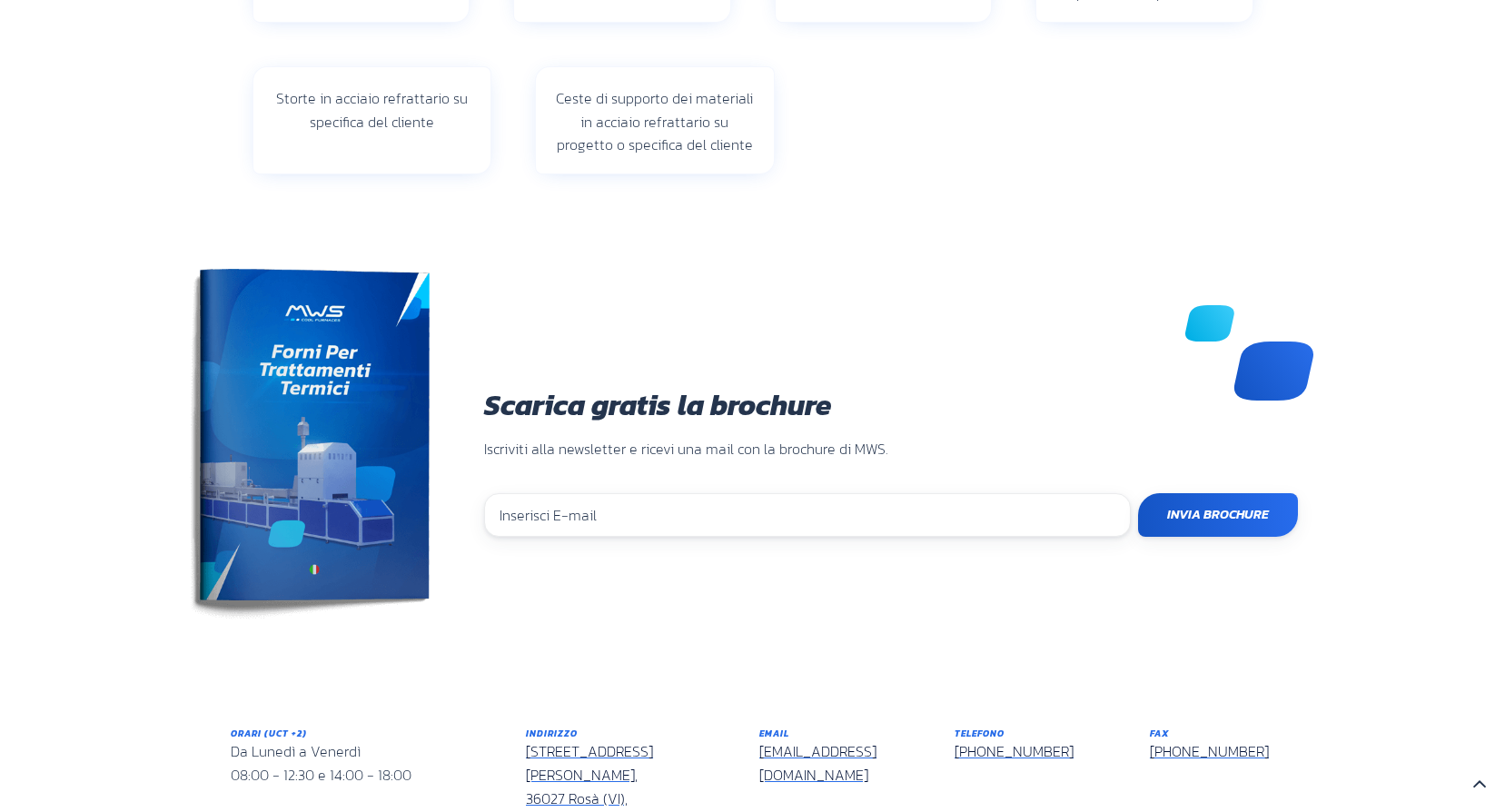
scroll to position [228, 0]
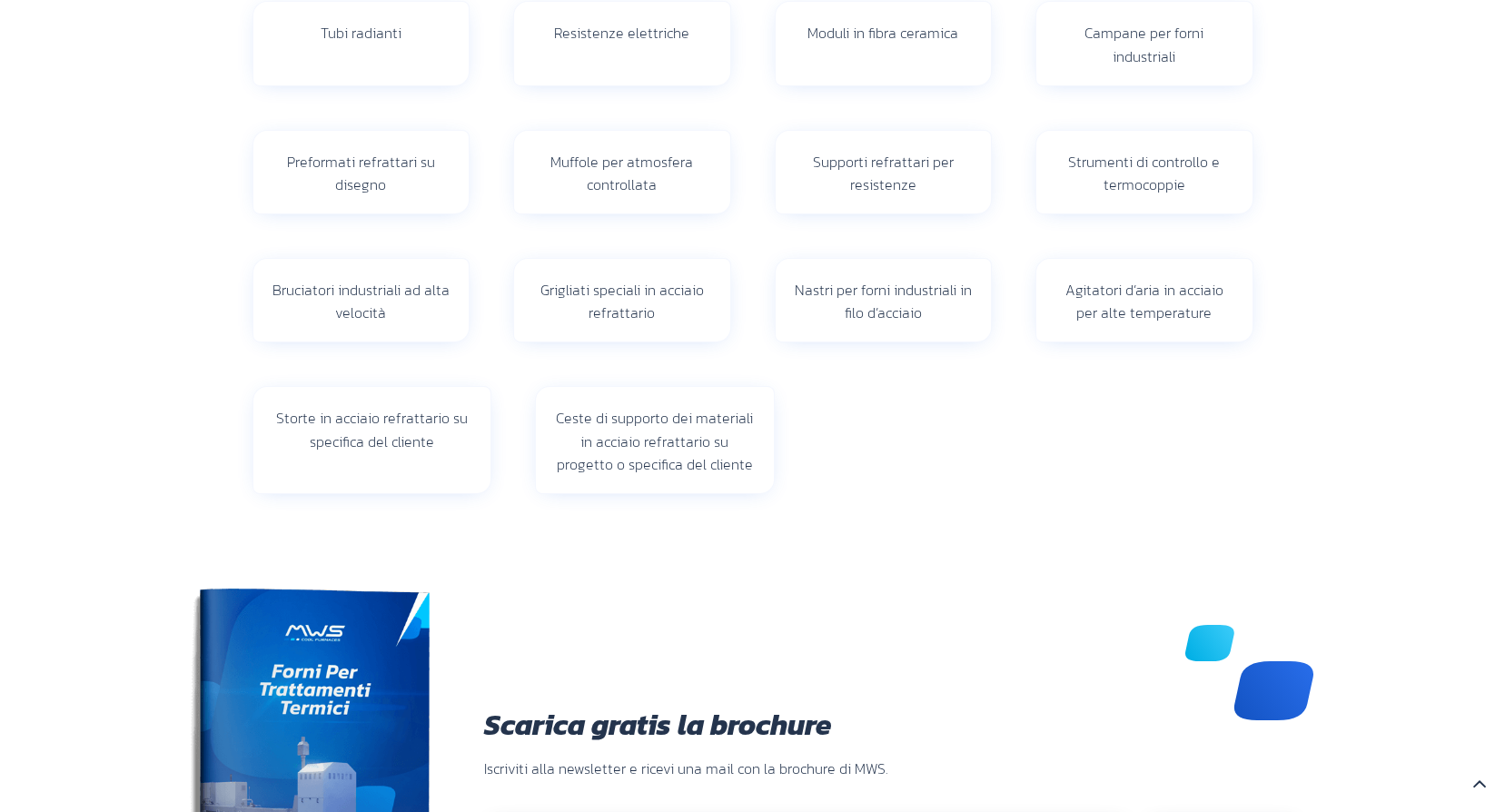
click at [389, 420] on span "Storte in acciaio refrattario su specifica del cliente" at bounding box center [371, 429] width 191 height 46
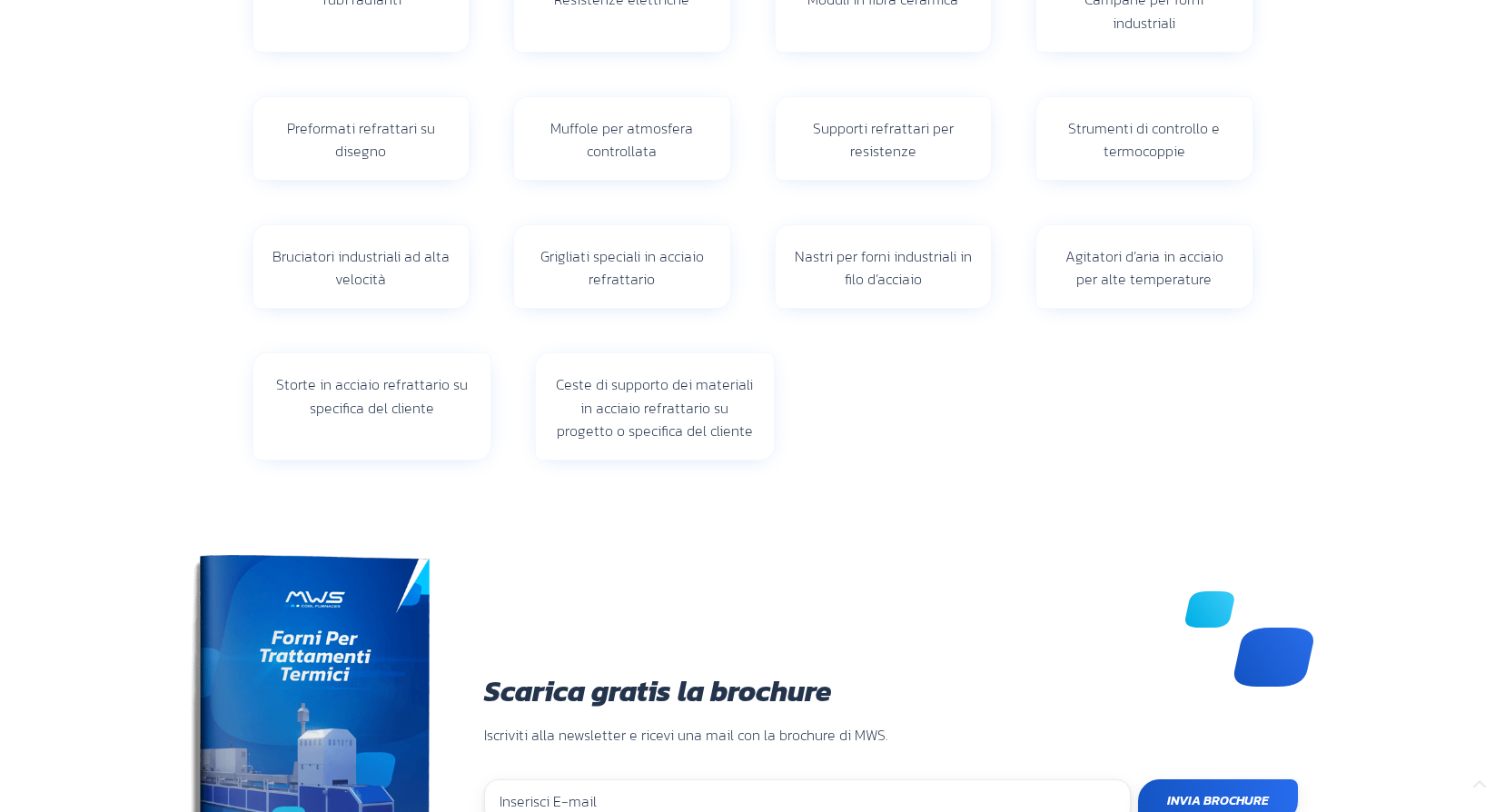
scroll to position [272, 0]
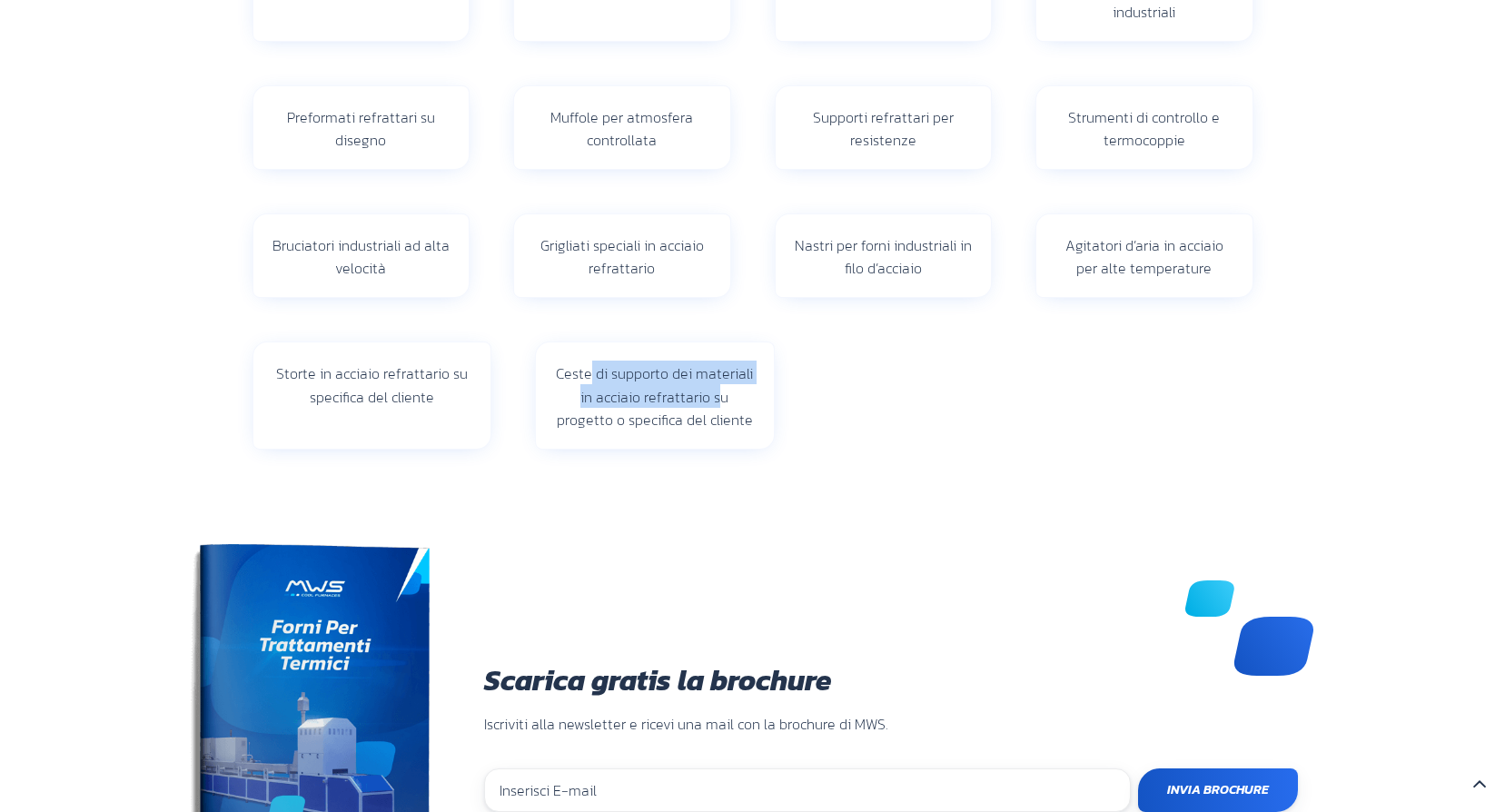
drag, startPoint x: 594, startPoint y: 382, endPoint x: 704, endPoint y: 401, distance: 111.6
click at [704, 401] on span "Ceste di supporto dei materiali in acciaio refrattario su progetto o specifica …" at bounding box center [654, 397] width 197 height 69
drag, startPoint x: 704, startPoint y: 401, endPoint x: 701, endPoint y: 433, distance: 32.1
click at [701, 433] on div "Ceste di supporto dei materiali in acciaio refrattario su progetto o specifica …" at bounding box center [655, 396] width 238 height 107
drag, startPoint x: 701, startPoint y: 433, endPoint x: 645, endPoint y: 397, distance: 66.6
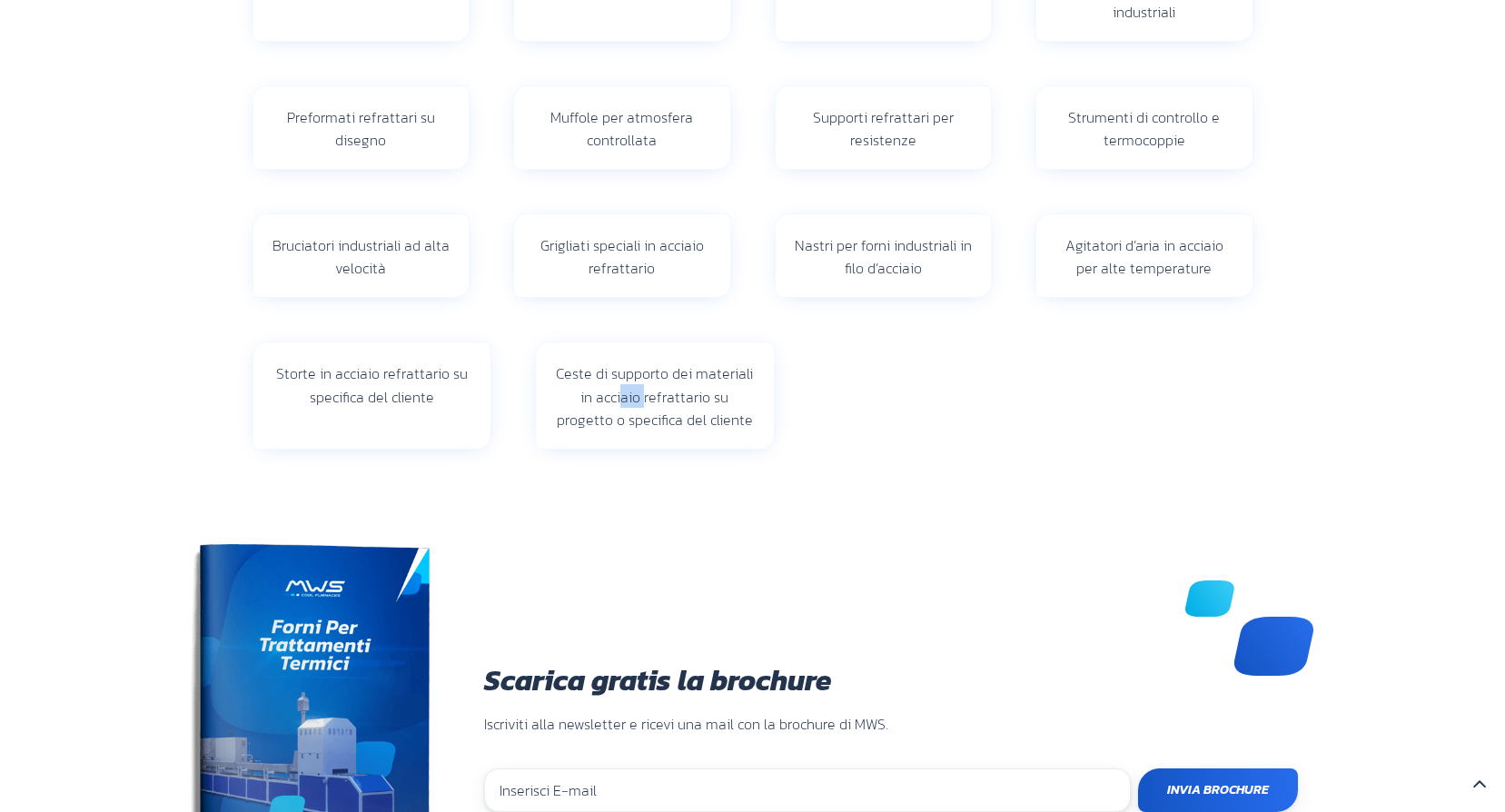
click at [645, 397] on span "Ceste di supporto dei materiali in acciaio refrattario su progetto o specifica …" at bounding box center [654, 397] width 197 height 69
drag, startPoint x: 645, startPoint y: 397, endPoint x: 659, endPoint y: 421, distance: 27.8
click at [678, 423] on span "Ceste di supporto dei materiali in acciaio refrattario su progetto o specifica …" at bounding box center [654, 397] width 197 height 69
drag, startPoint x: 610, startPoint y: 422, endPoint x: 732, endPoint y: 422, distance: 122.0
click at [732, 422] on span "Ceste di supporto dei materiali in acciaio refrattario su progetto o specifica …" at bounding box center [654, 397] width 197 height 69
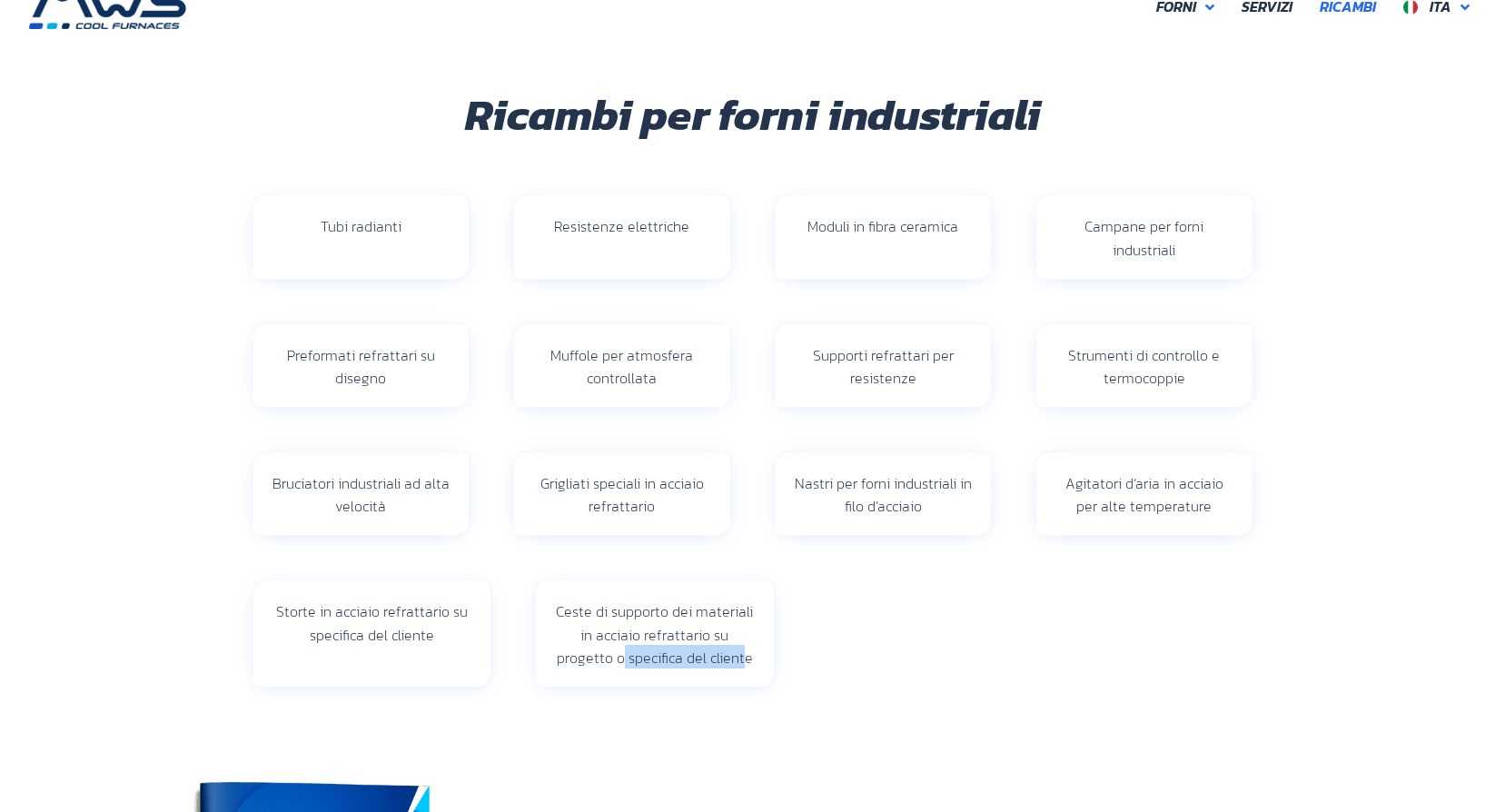
scroll to position [90, 0]
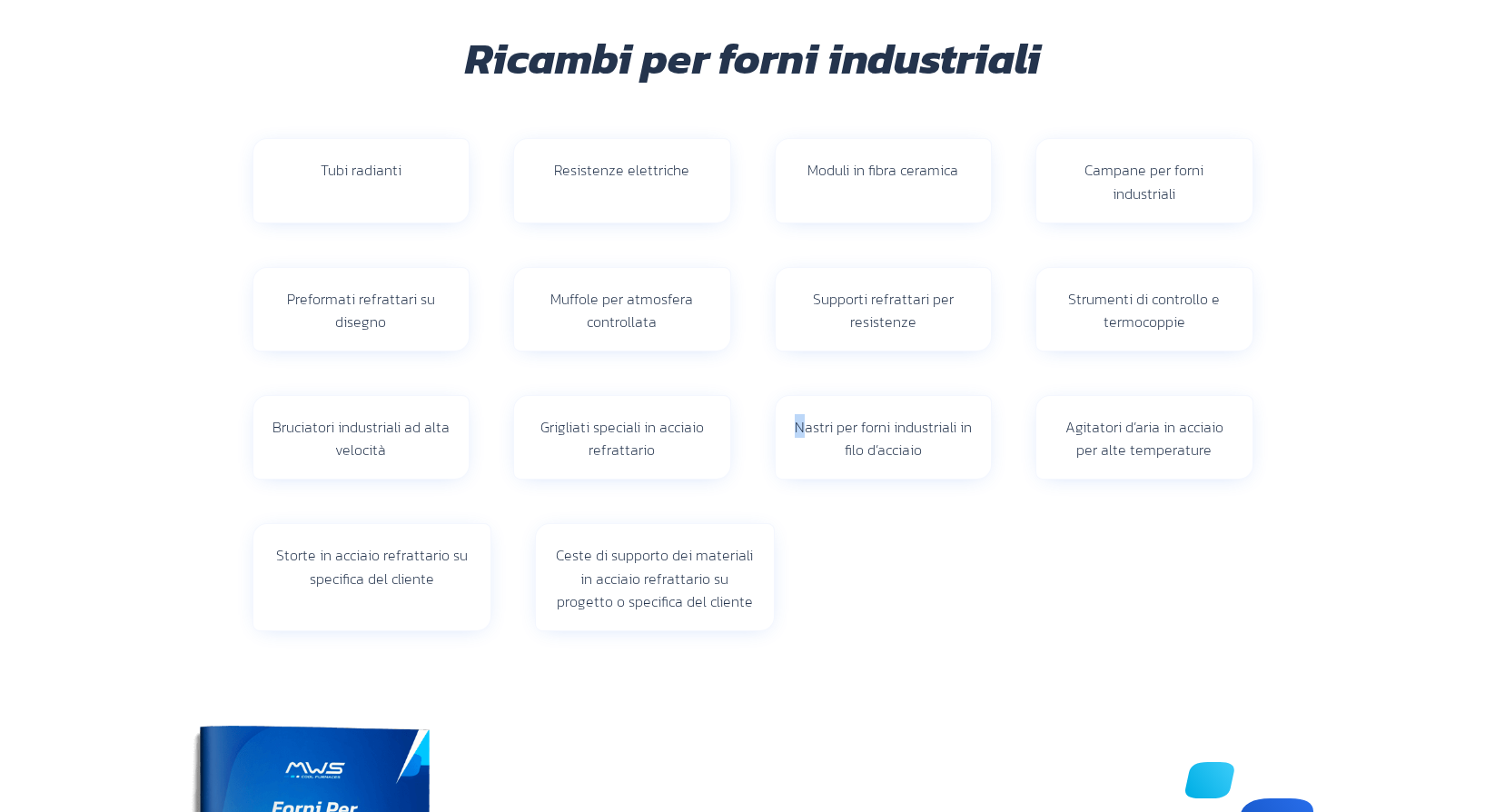
drag, startPoint x: 797, startPoint y: 424, endPoint x: 819, endPoint y: 424, distance: 22.0
click at [819, 424] on span "Nastri per forni industriali in filo d’acciaio" at bounding box center [883, 439] width 177 height 46
drag, startPoint x: 819, startPoint y: 424, endPoint x: 939, endPoint y: 494, distance: 138.9
click at [939, 494] on div "Bruciatori industriali ad alta velocità Grigliati speciali in acciaio refrattar…" at bounding box center [752, 437] width 1044 height 129
